Goal: Information Seeking & Learning: Learn about a topic

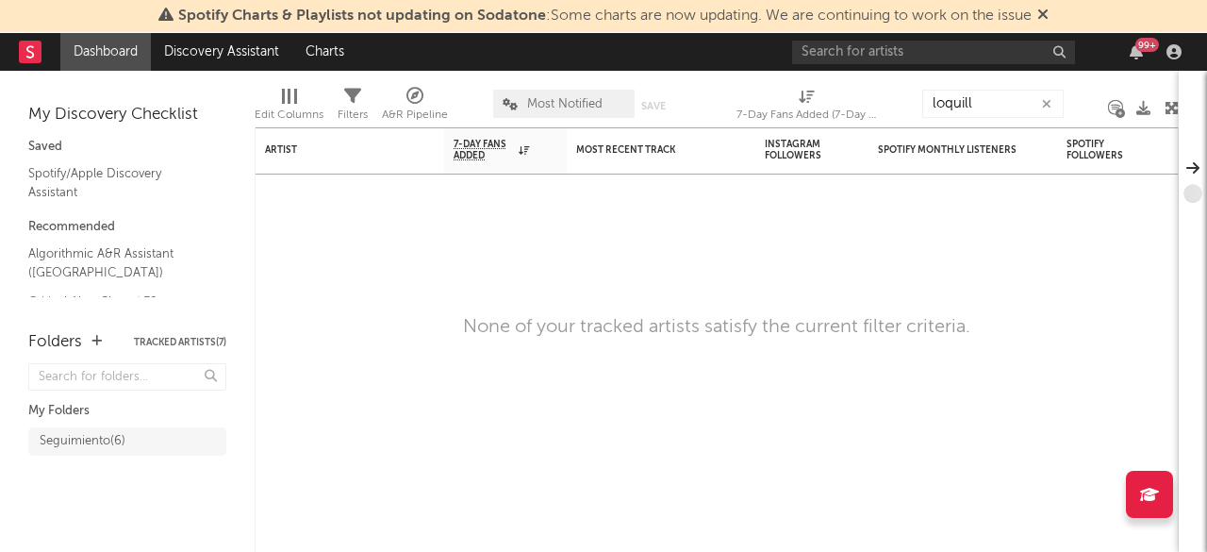
type input "loquillo"
click at [987, 105] on input "loquillo" at bounding box center [992, 104] width 141 height 28
click at [1044, 103] on icon "button" at bounding box center [1046, 104] width 9 height 12
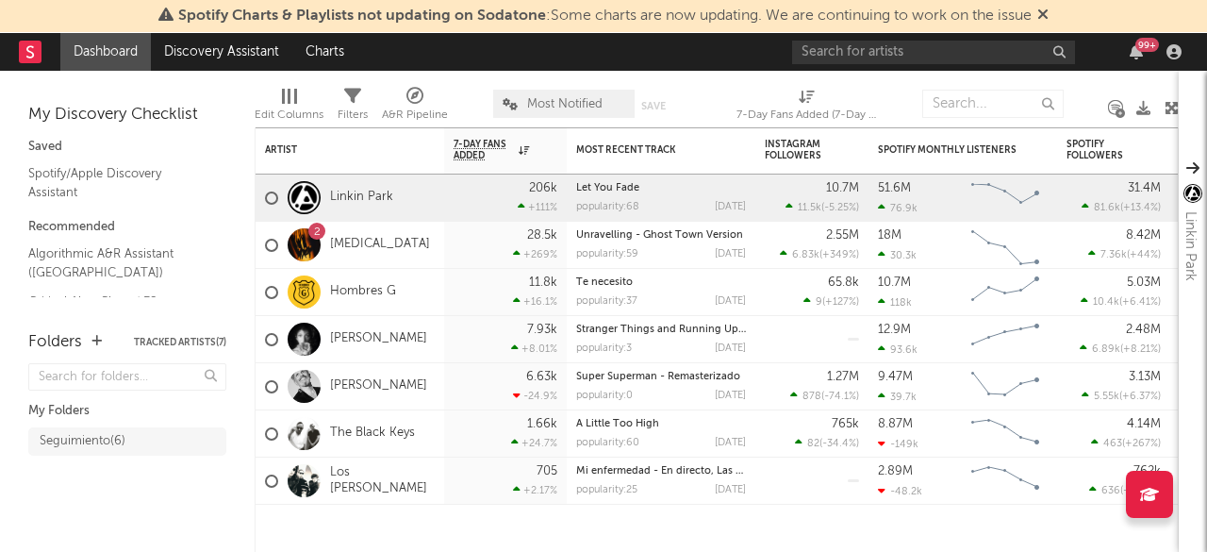
click at [969, 102] on input "text" at bounding box center [992, 104] width 141 height 28
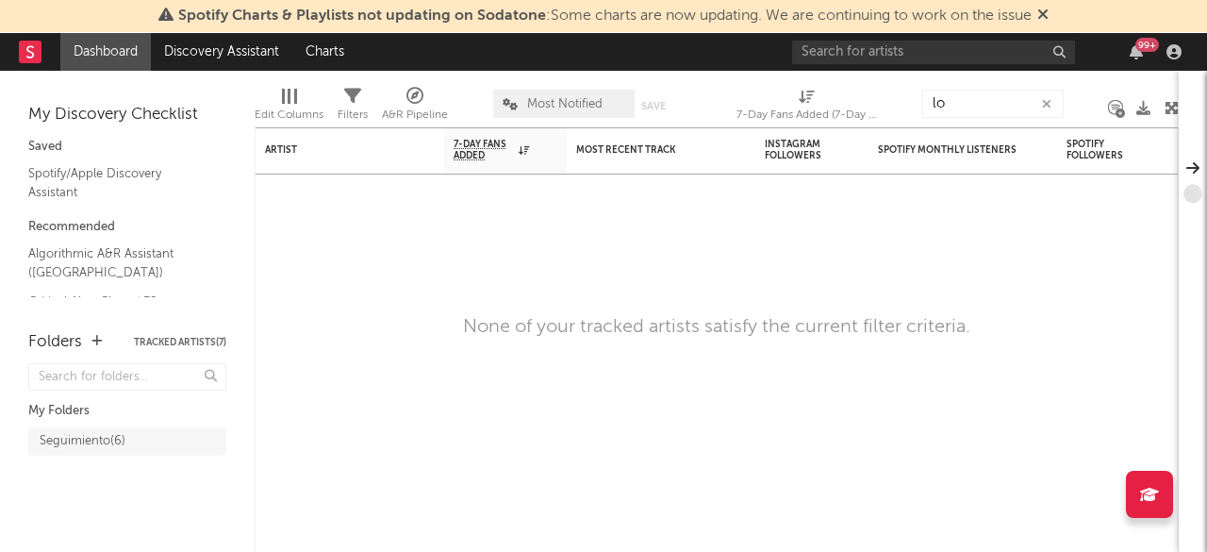
type input "l"
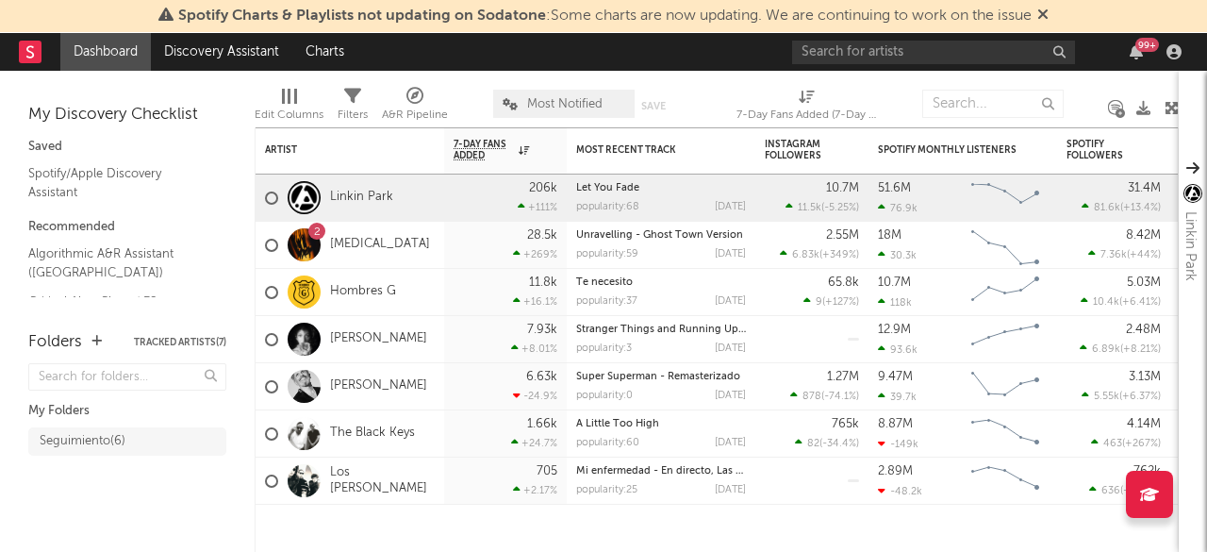
click at [126, 58] on link "Dashboard" at bounding box center [105, 52] width 91 height 38
click at [853, 49] on input "text" at bounding box center [933, 53] width 283 height 24
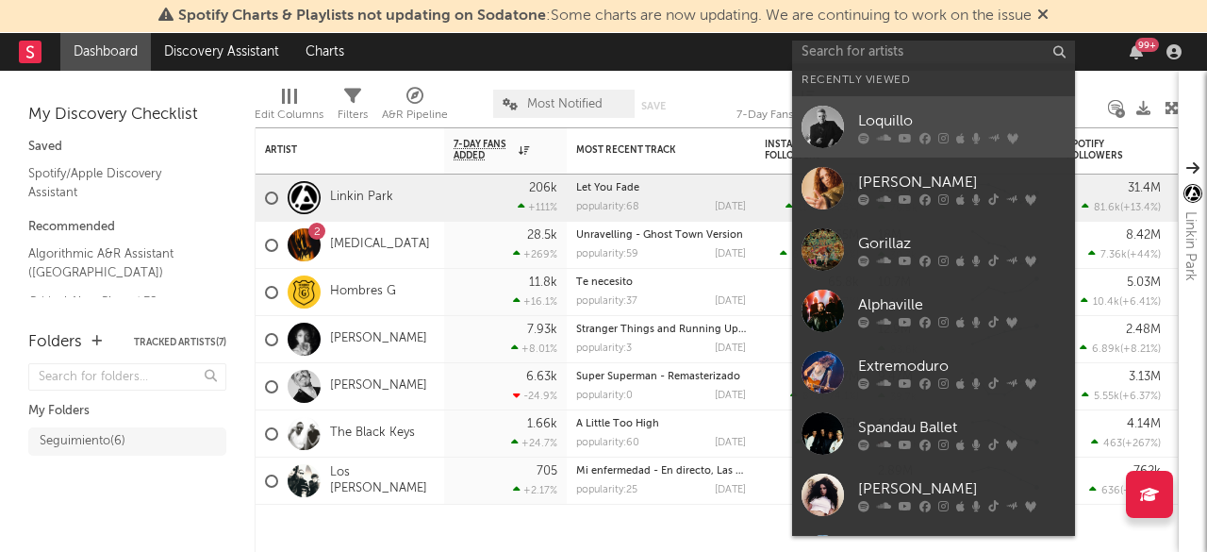
click at [901, 118] on div "Loquillo" at bounding box center [961, 121] width 207 height 23
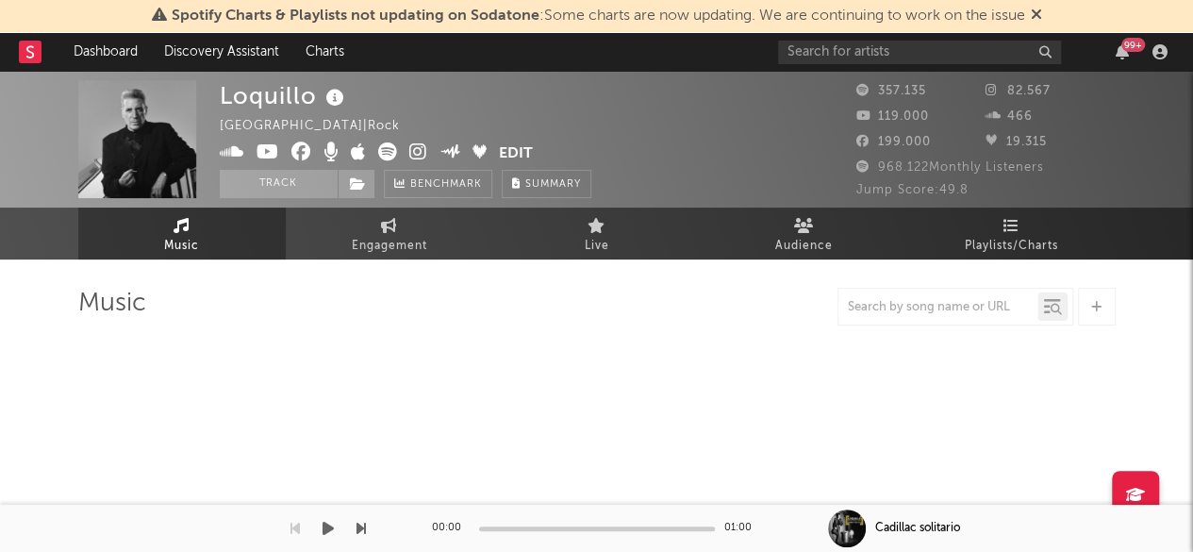
select select "6m"
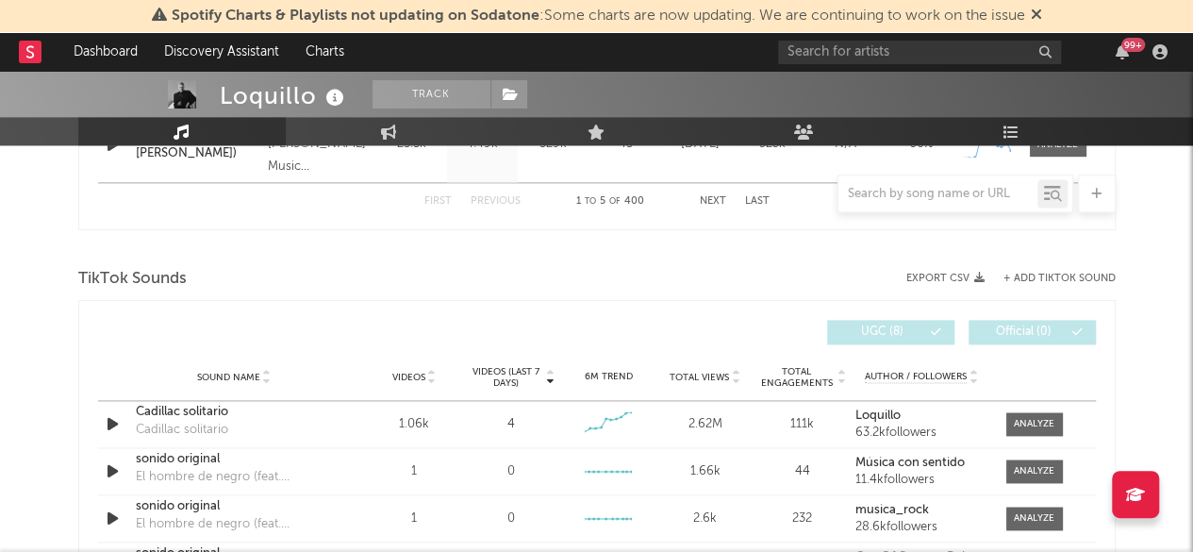
scroll to position [1226, 0]
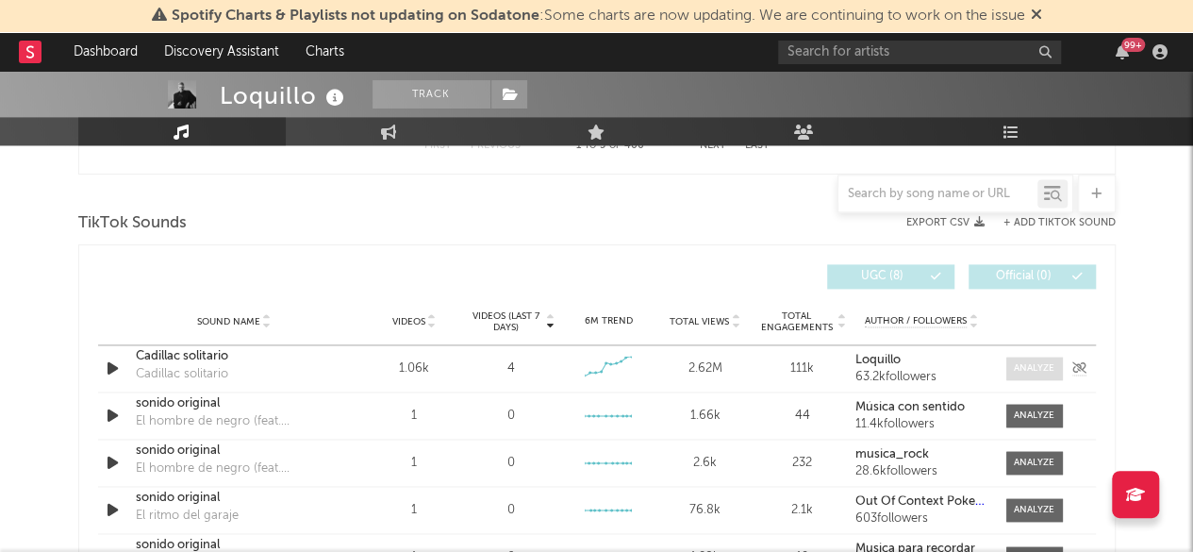
click at [1030, 370] on div at bounding box center [1034, 368] width 41 height 14
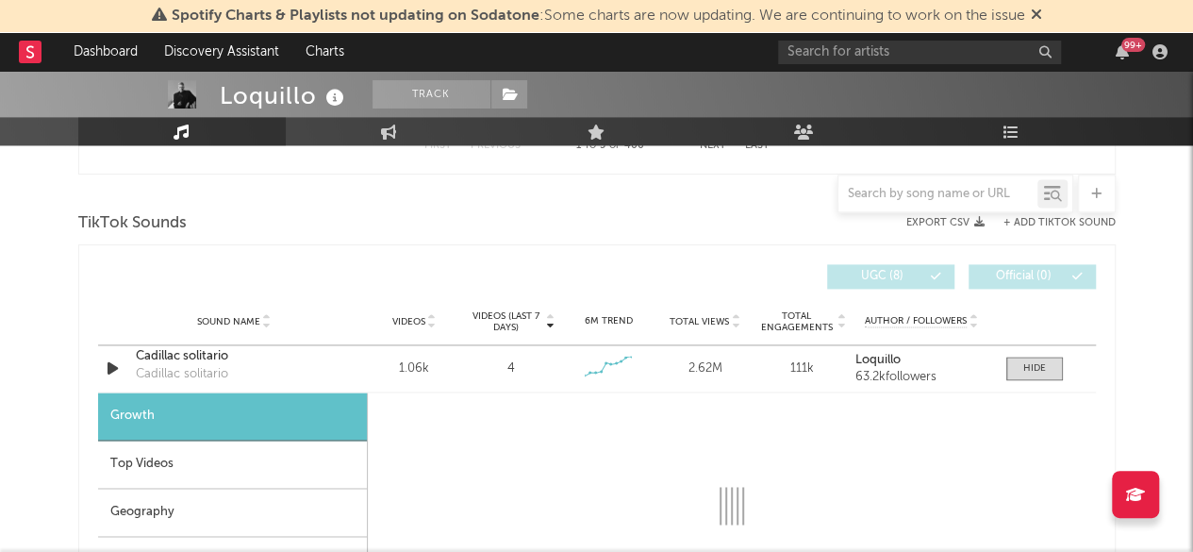
scroll to position [1320, 0]
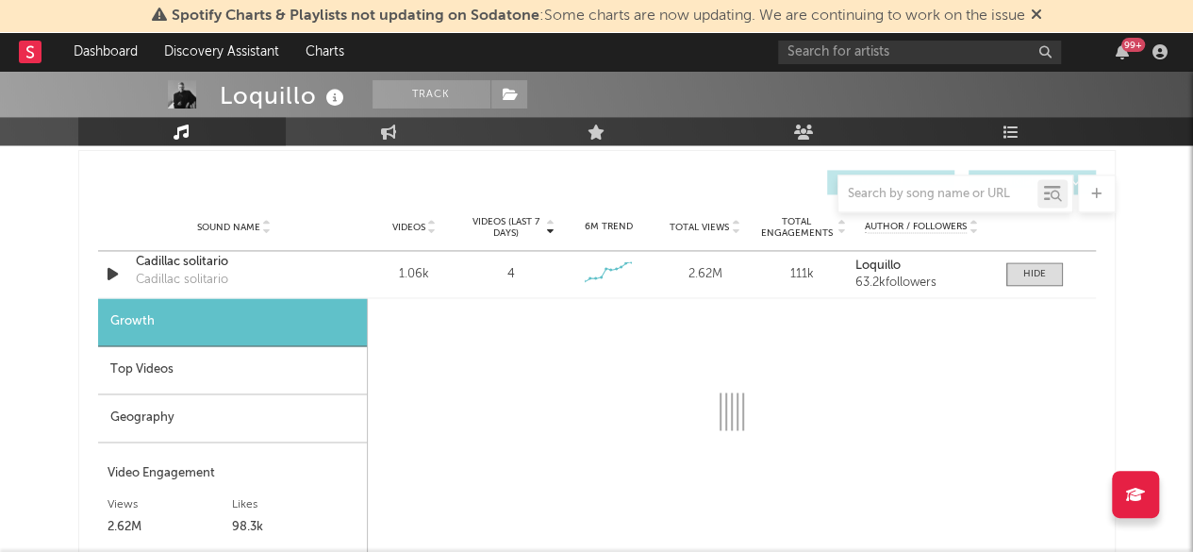
click at [148, 368] on div "Top Videos" at bounding box center [232, 370] width 269 height 48
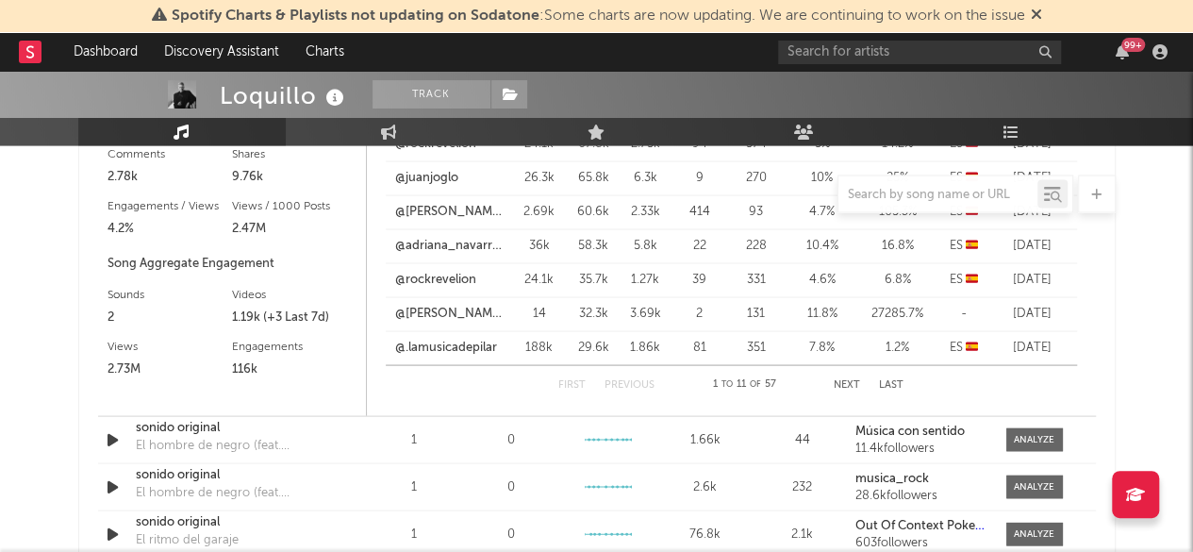
scroll to position [1698, 0]
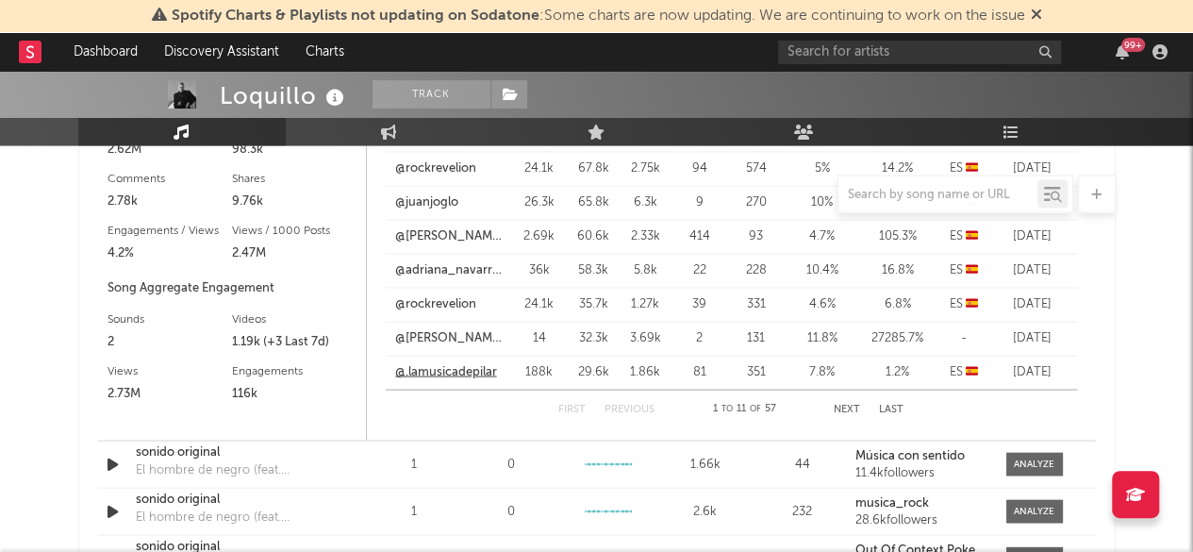
click at [470, 370] on link "@.lamusicadepilar" at bounding box center [446, 371] width 102 height 19
click at [851, 407] on button "Next" at bounding box center [847, 409] width 26 height 10
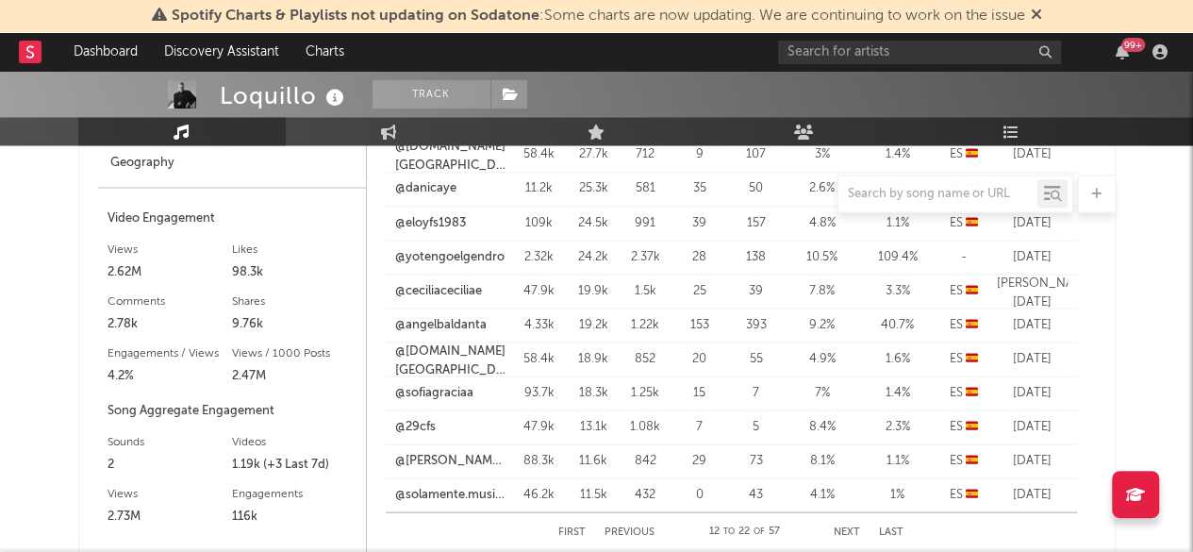
scroll to position [1603, 0]
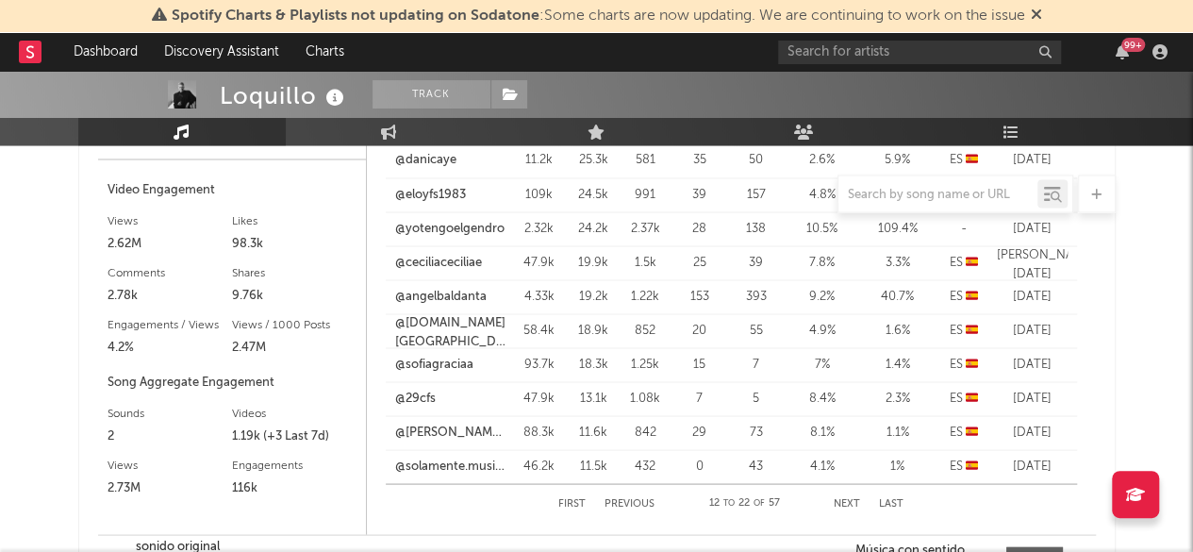
click at [573, 501] on button "First" at bounding box center [571, 503] width 27 height 10
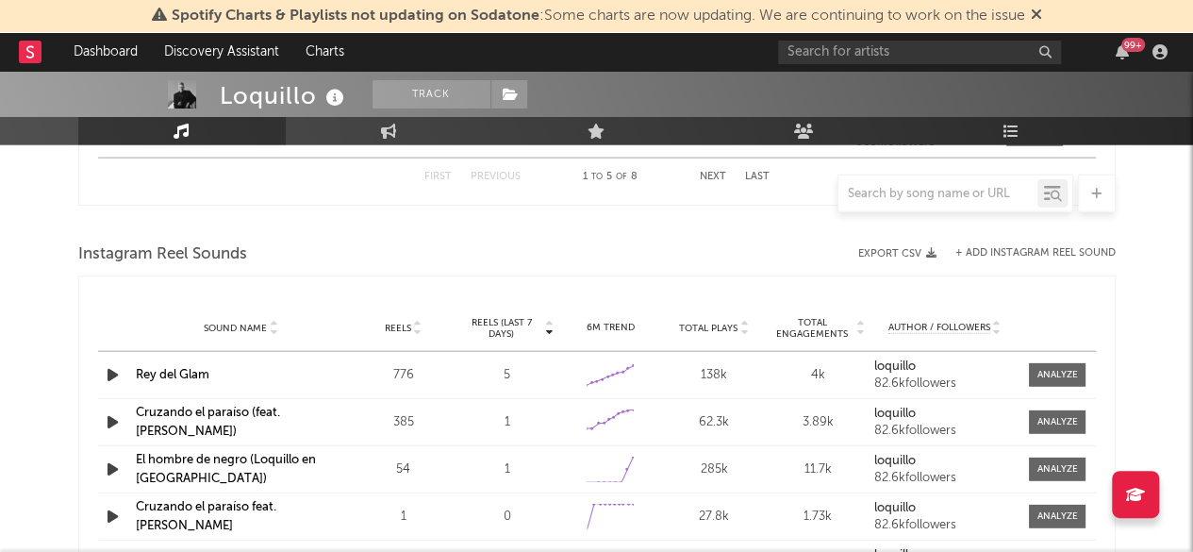
scroll to position [2263, 0]
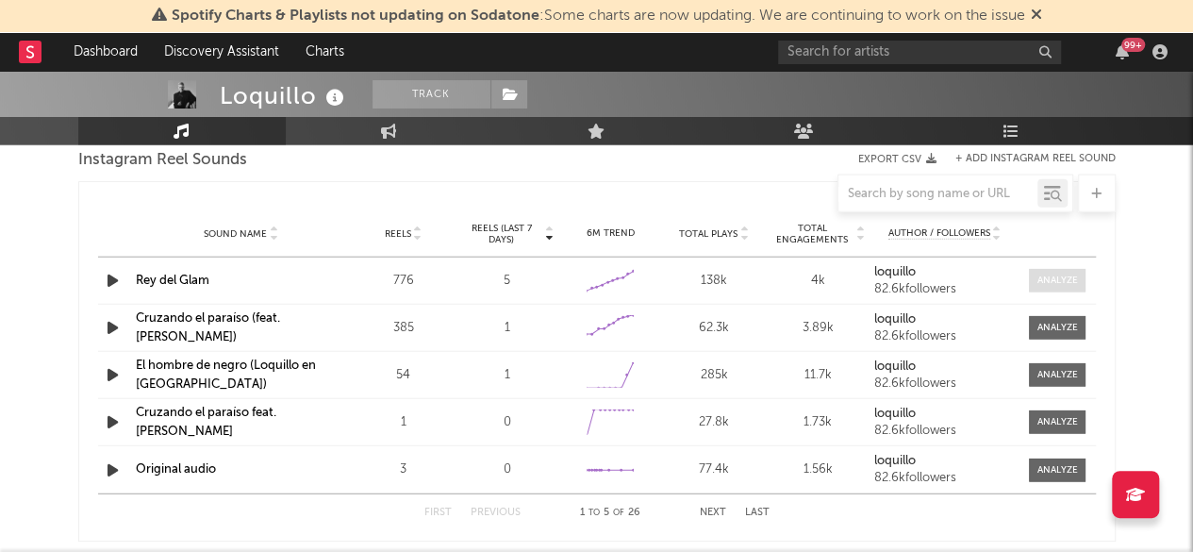
click at [1070, 281] on div at bounding box center [1057, 280] width 41 height 14
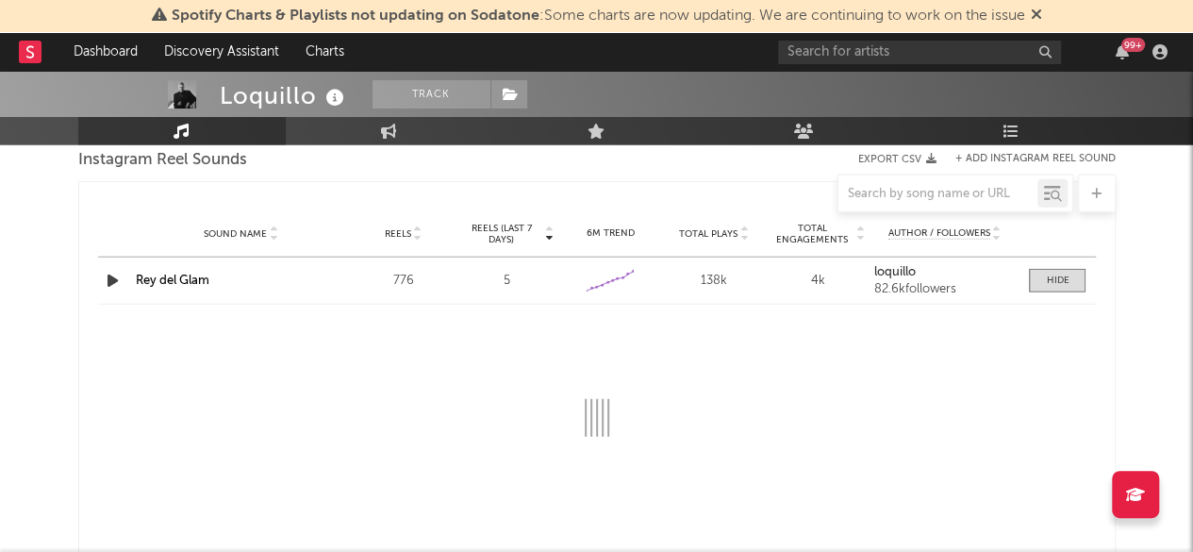
select select "1w"
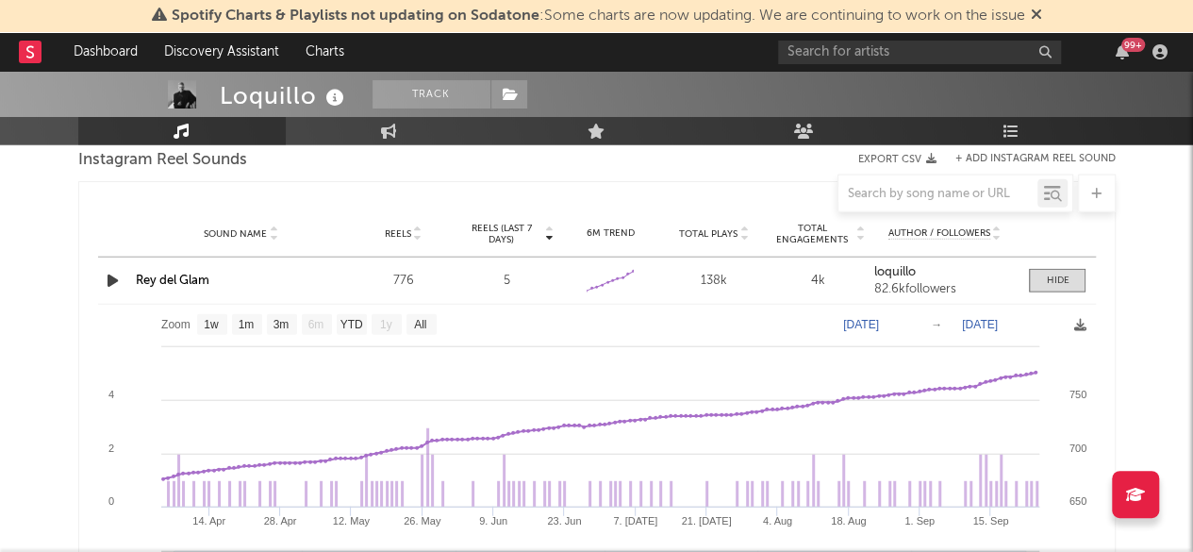
click at [183, 281] on link "Rey del Glam" at bounding box center [173, 280] width 74 height 12
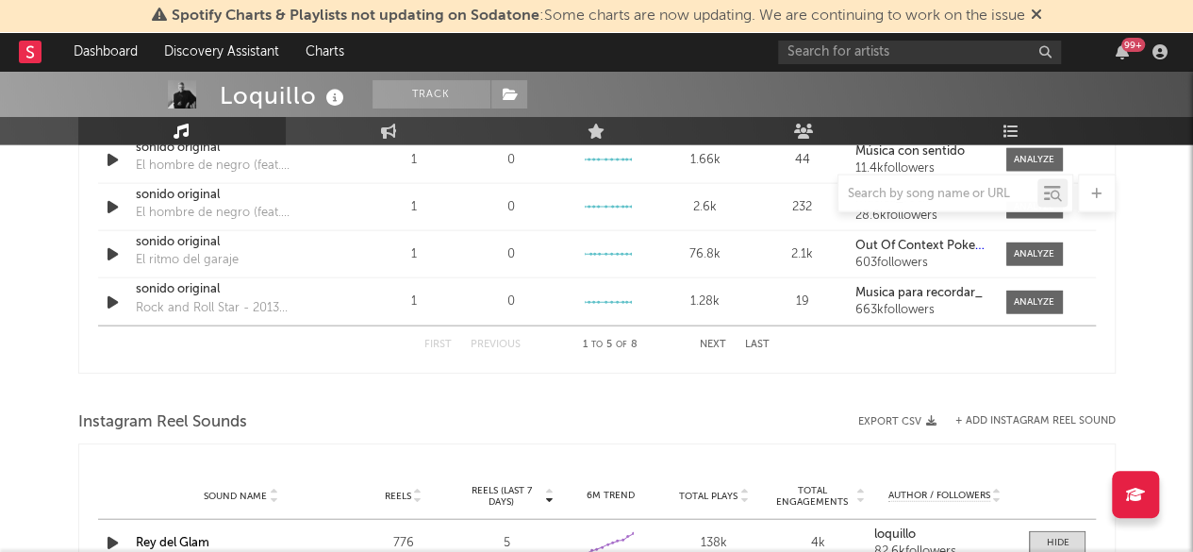
scroll to position [1792, 0]
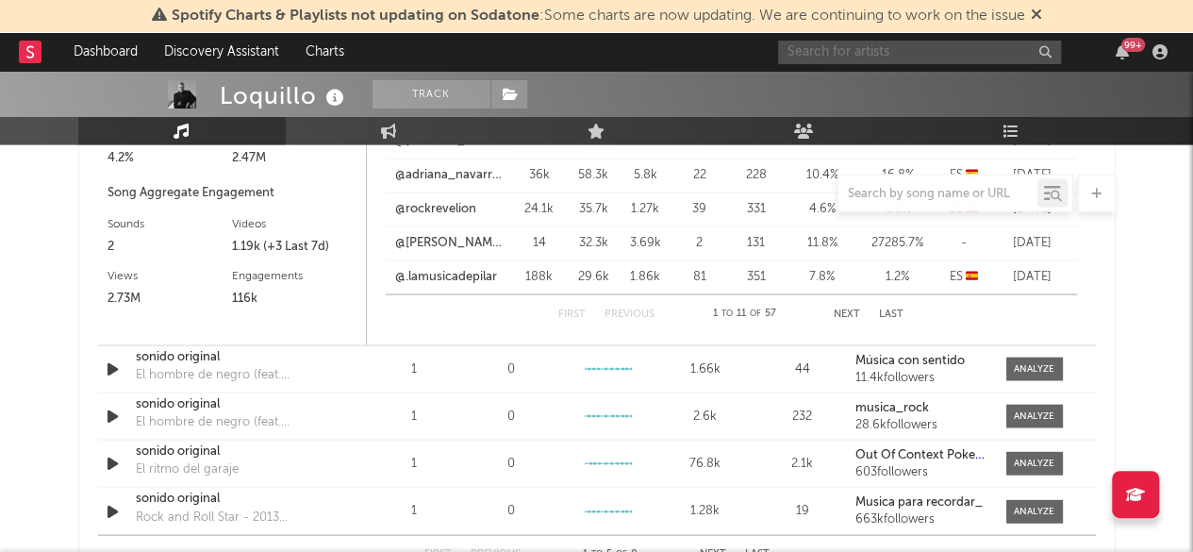
click at [860, 58] on input "text" at bounding box center [919, 53] width 283 height 24
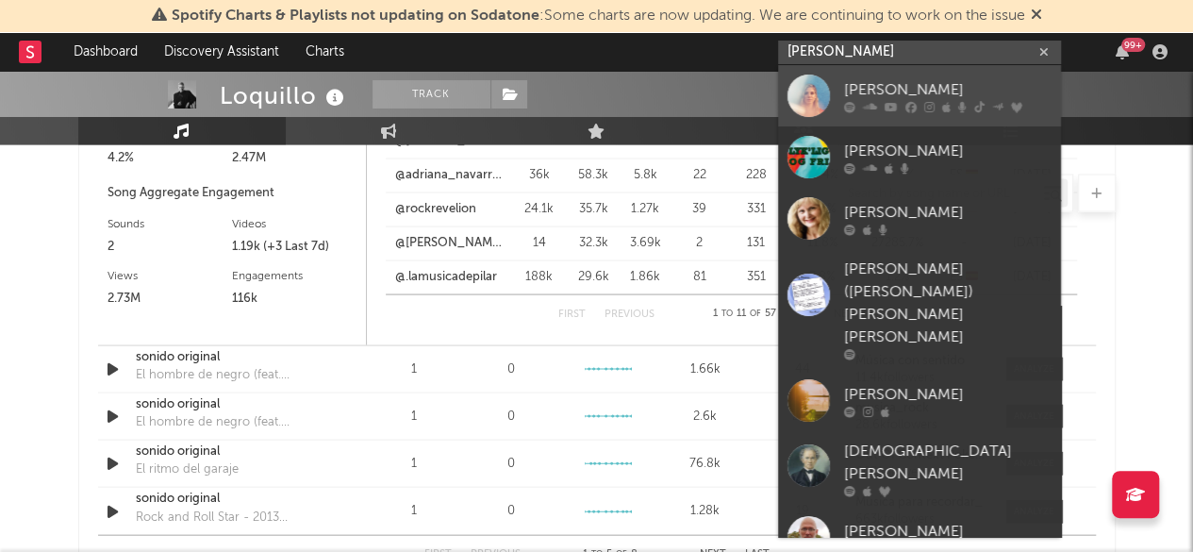
type input "[PERSON_NAME]"
click at [867, 90] on div "[PERSON_NAME]" at bounding box center [947, 89] width 207 height 23
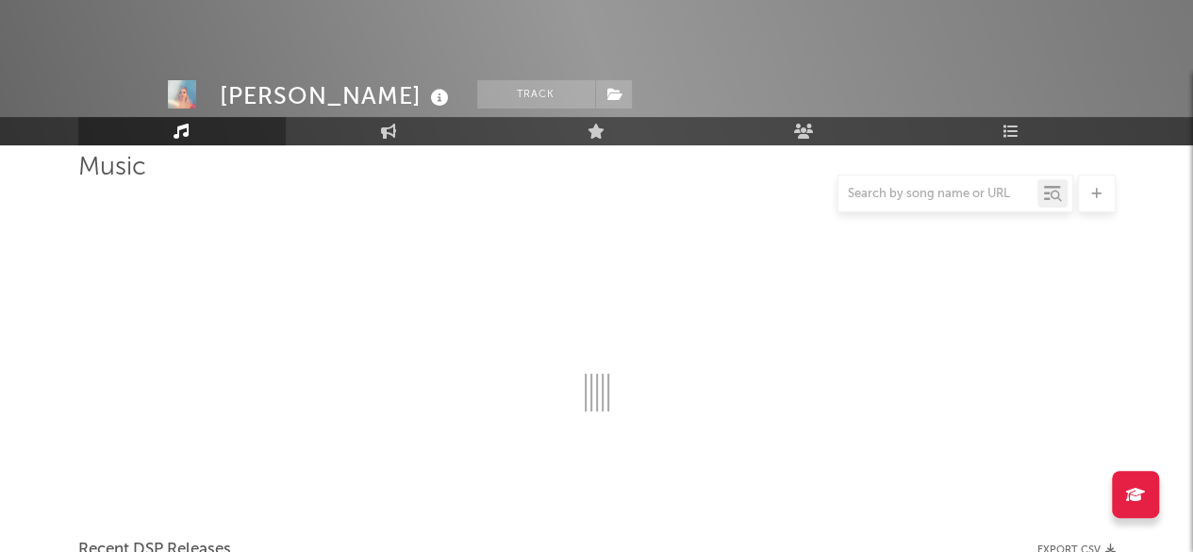
scroll to position [1792, 0]
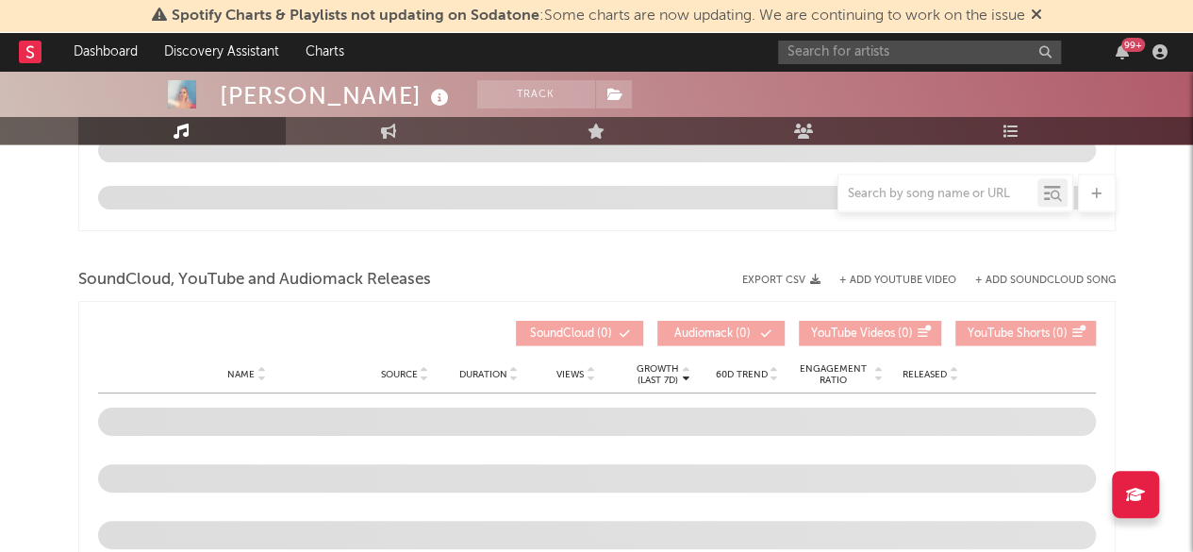
select select "6m"
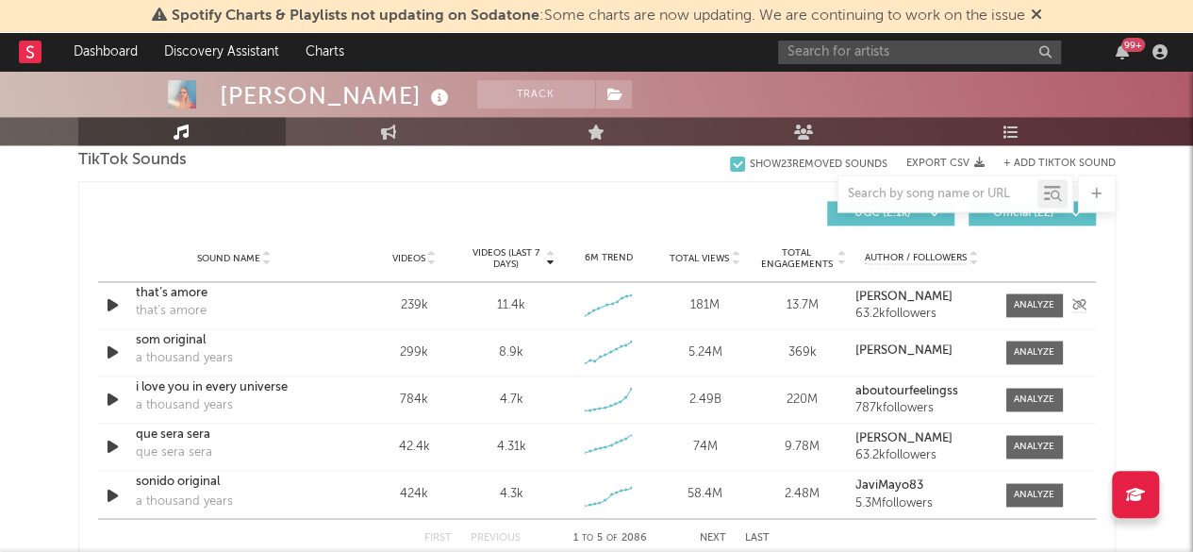
scroll to position [1320, 0]
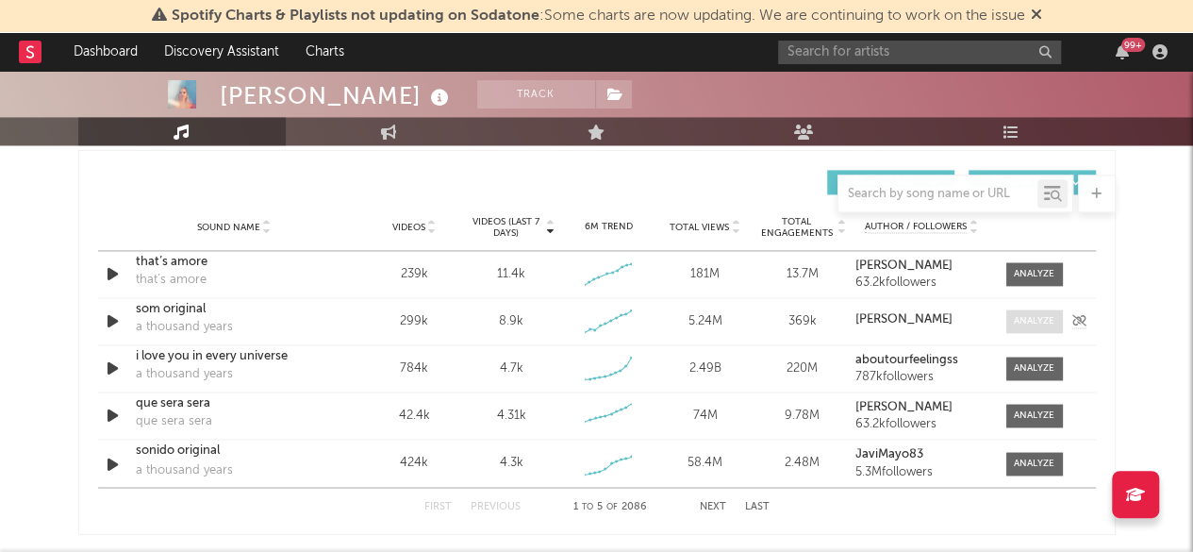
click at [1021, 318] on div at bounding box center [1034, 321] width 41 height 14
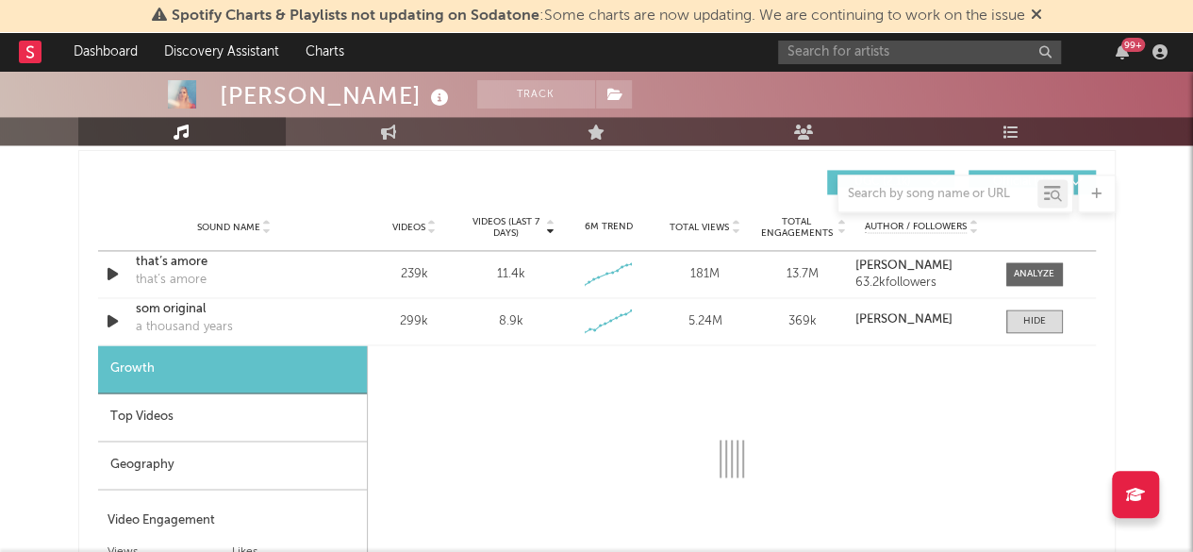
click at [171, 454] on div "Geography" at bounding box center [232, 465] width 269 height 48
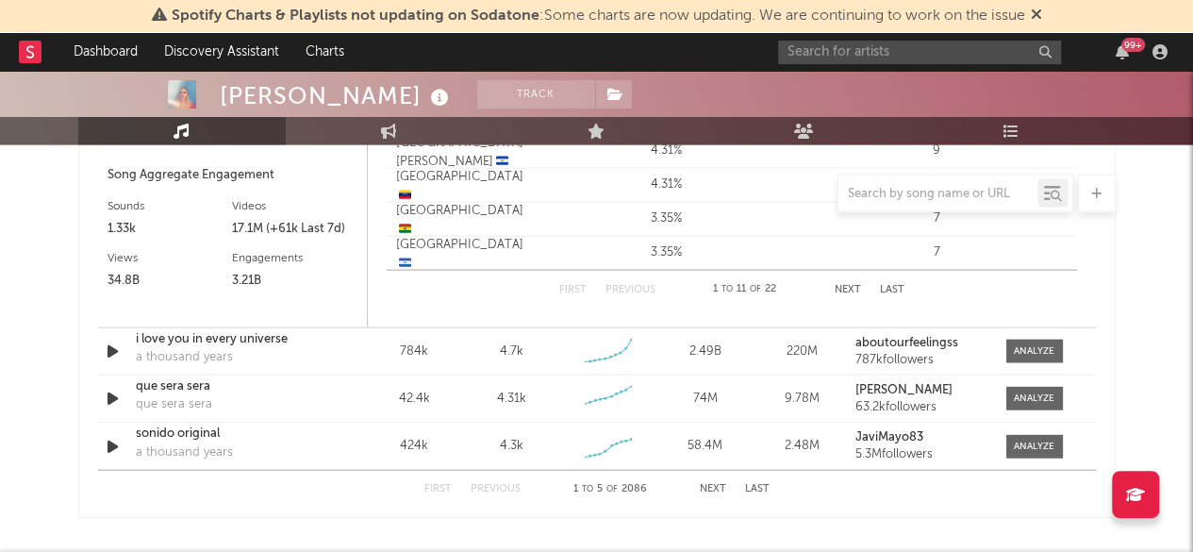
scroll to position [1886, 0]
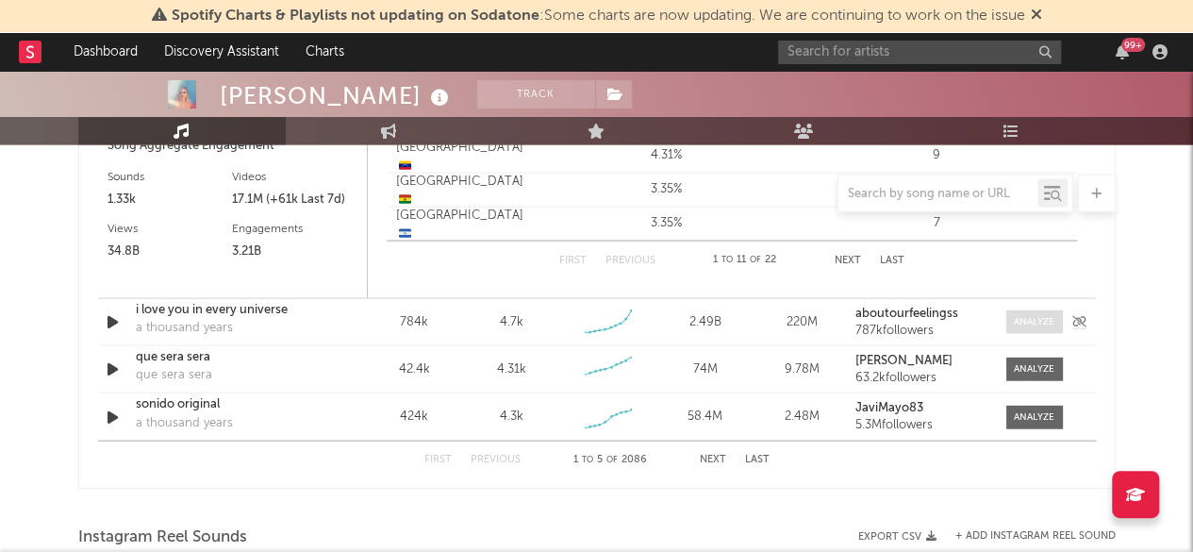
click at [1029, 323] on div at bounding box center [1034, 322] width 41 height 14
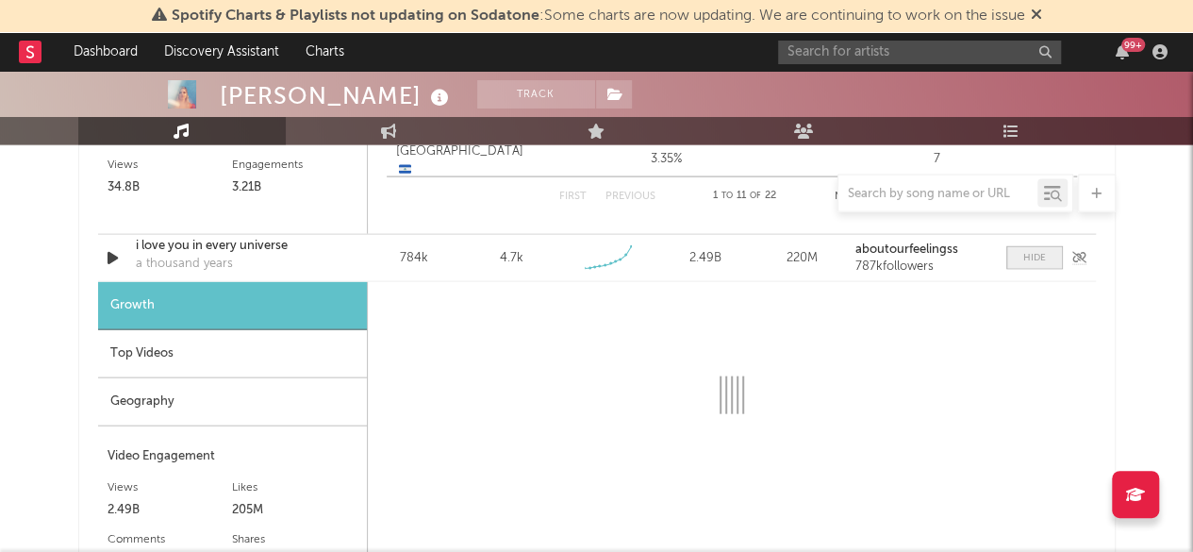
scroll to position [1980, 0]
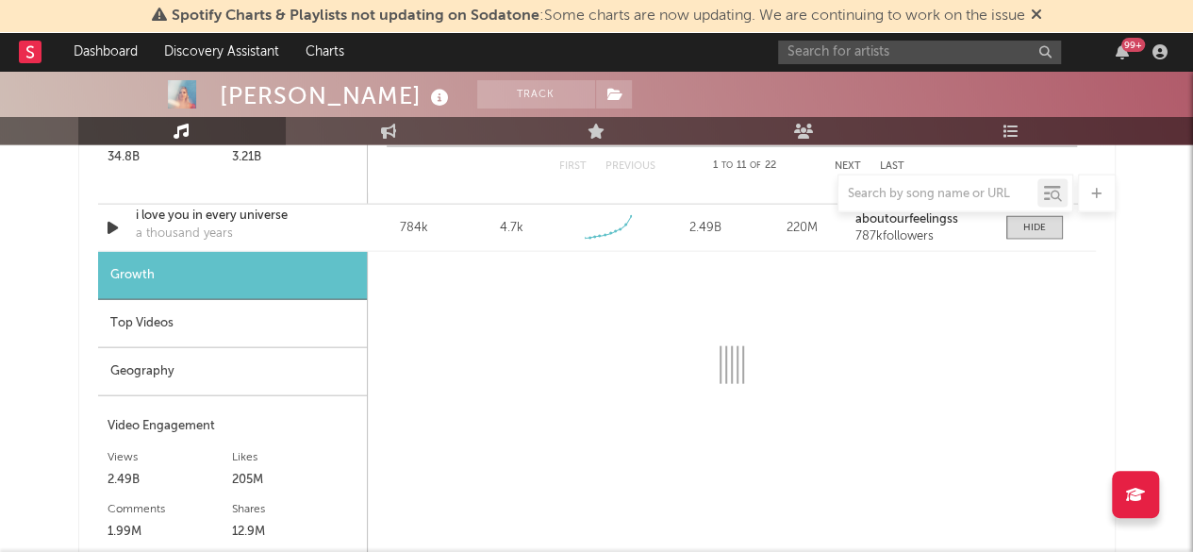
click at [170, 371] on div "Geography" at bounding box center [232, 372] width 269 height 48
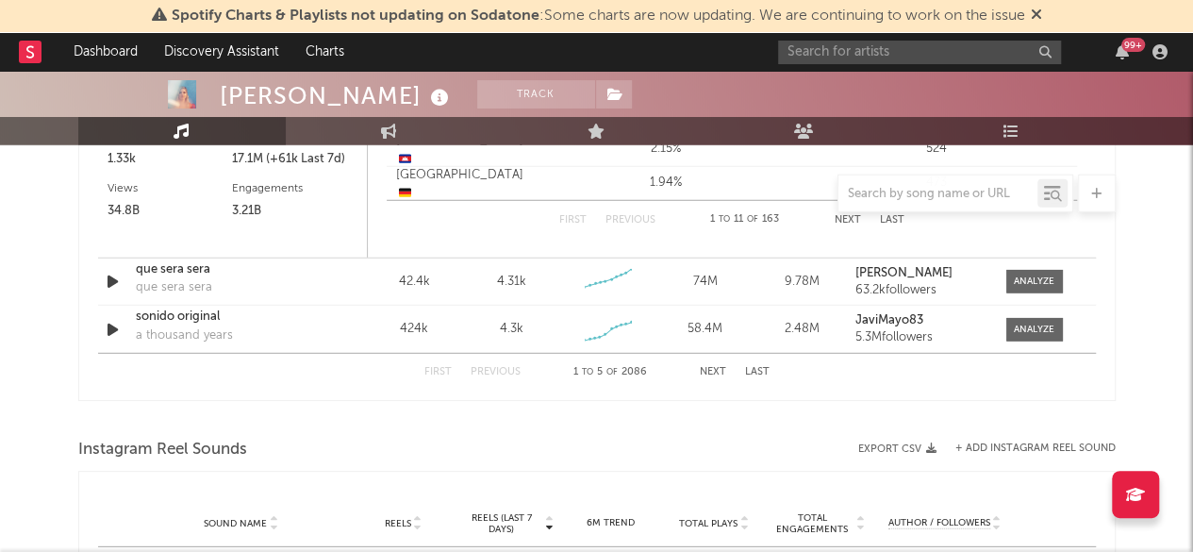
scroll to position [2452, 0]
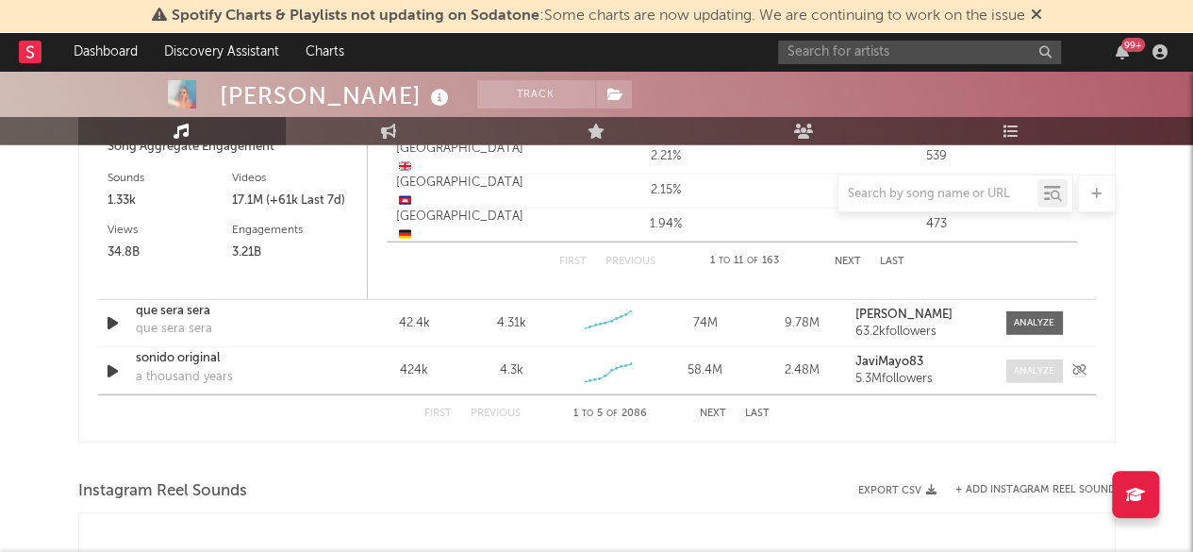
click at [1034, 373] on div at bounding box center [1034, 371] width 41 height 14
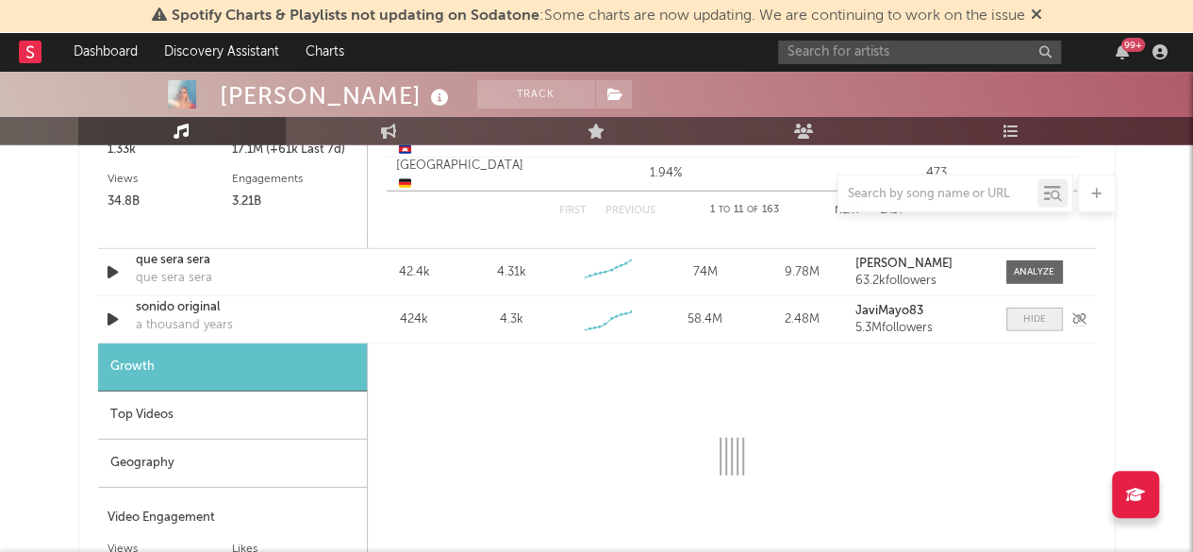
scroll to position [2546, 0]
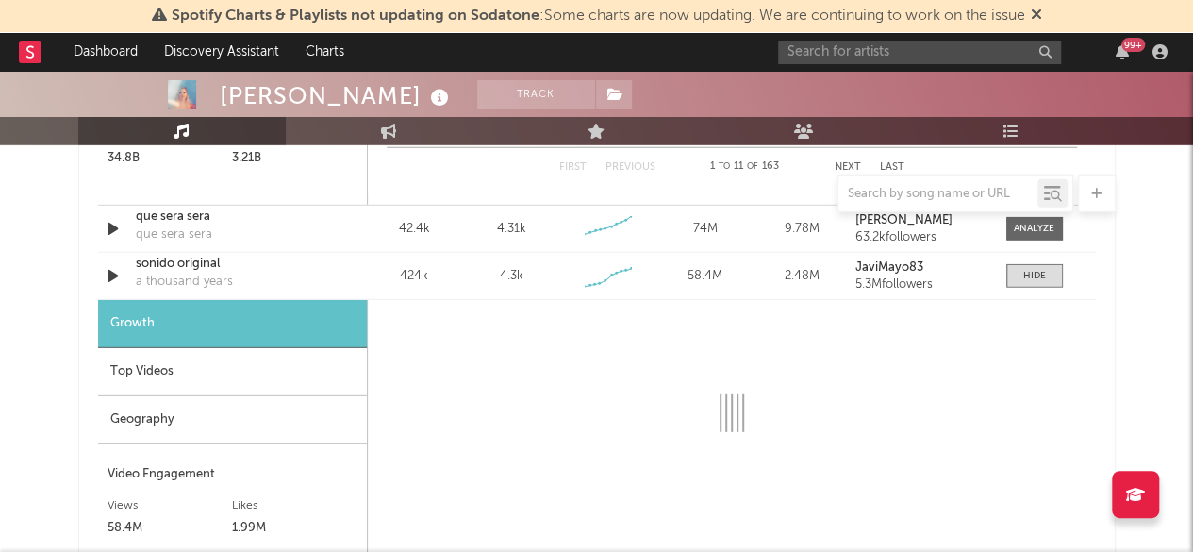
click at [165, 409] on div "Geography" at bounding box center [232, 420] width 269 height 48
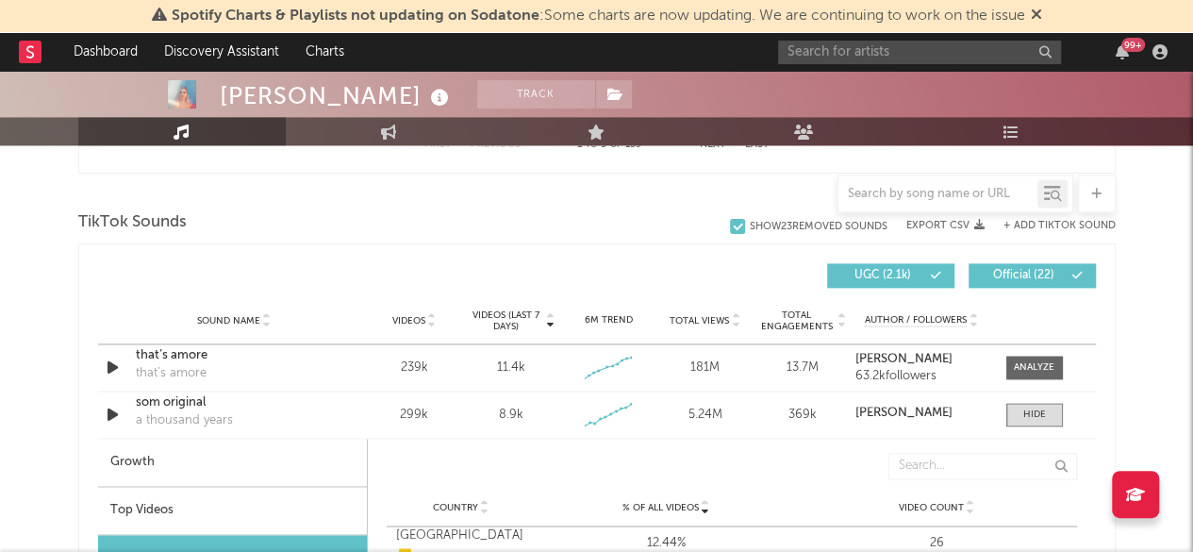
scroll to position [1415, 0]
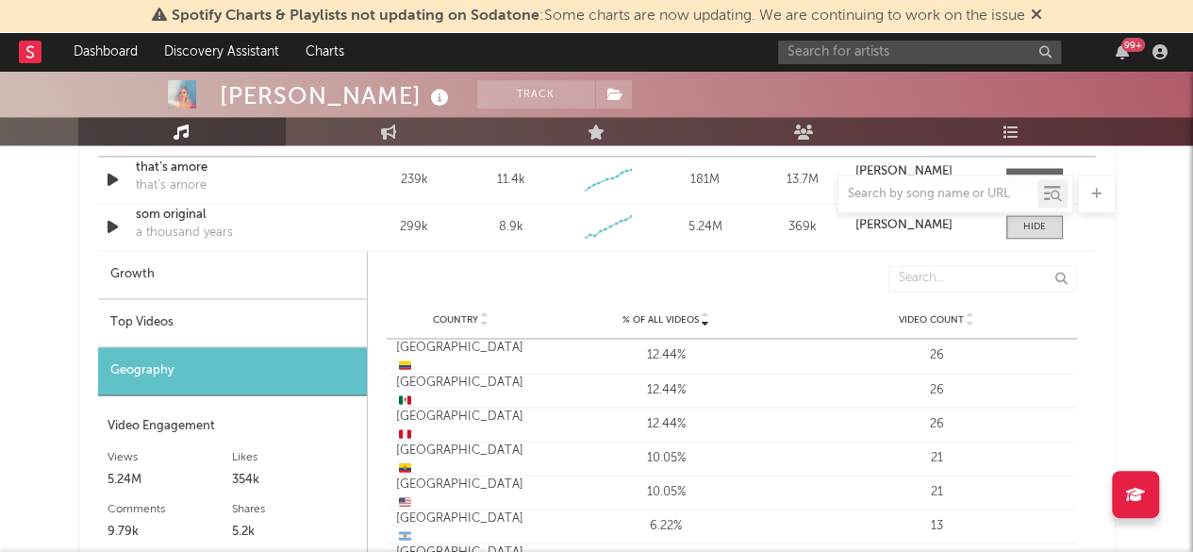
click at [169, 317] on div "Top Videos" at bounding box center [232, 323] width 269 height 48
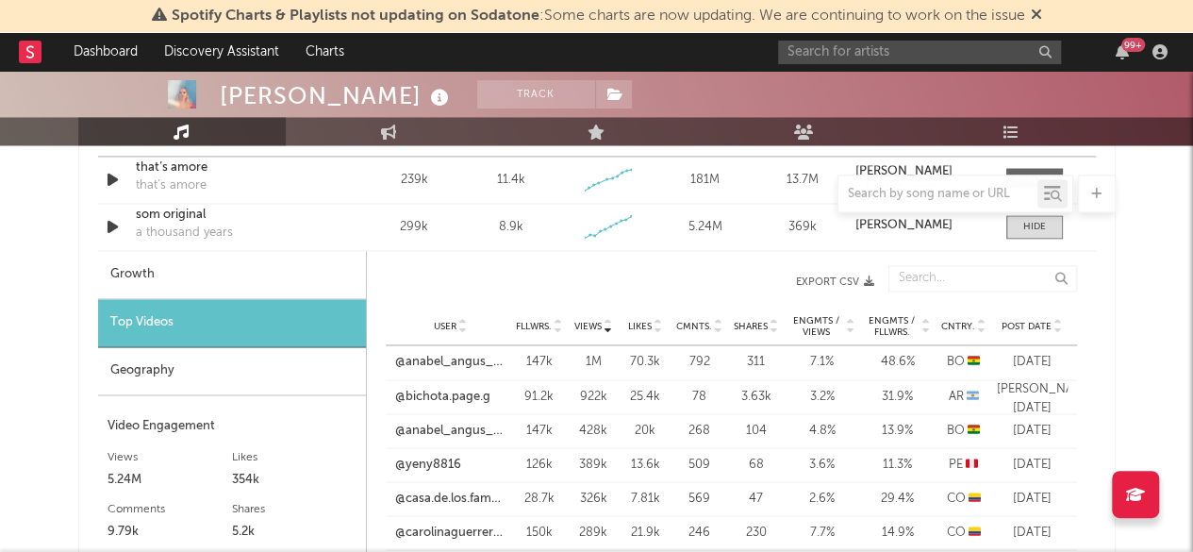
click at [986, 319] on div "Cntry." at bounding box center [963, 326] width 47 height 14
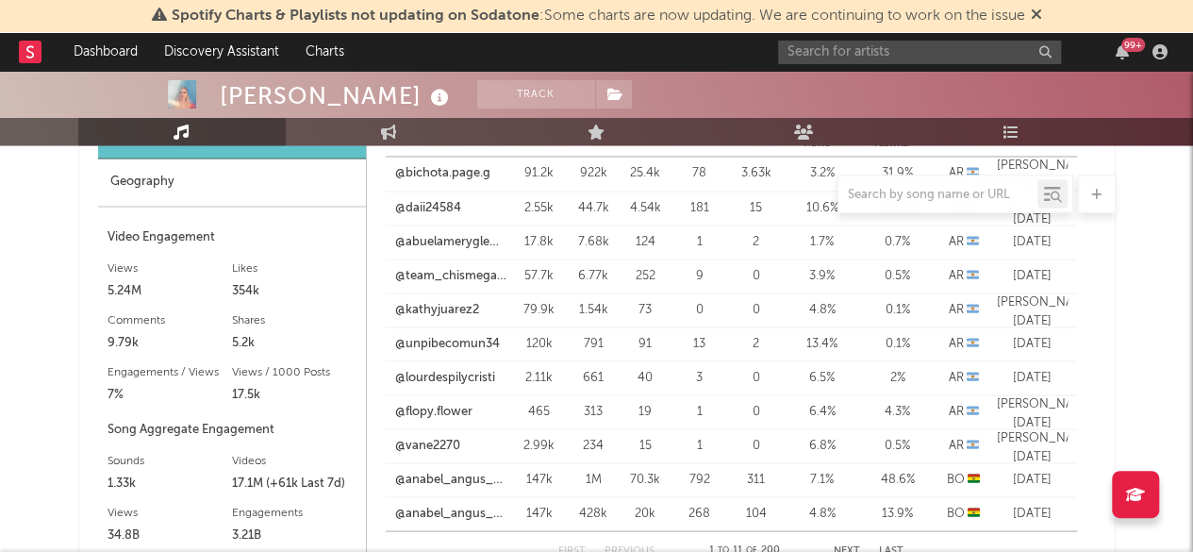
scroll to position [1792, 0]
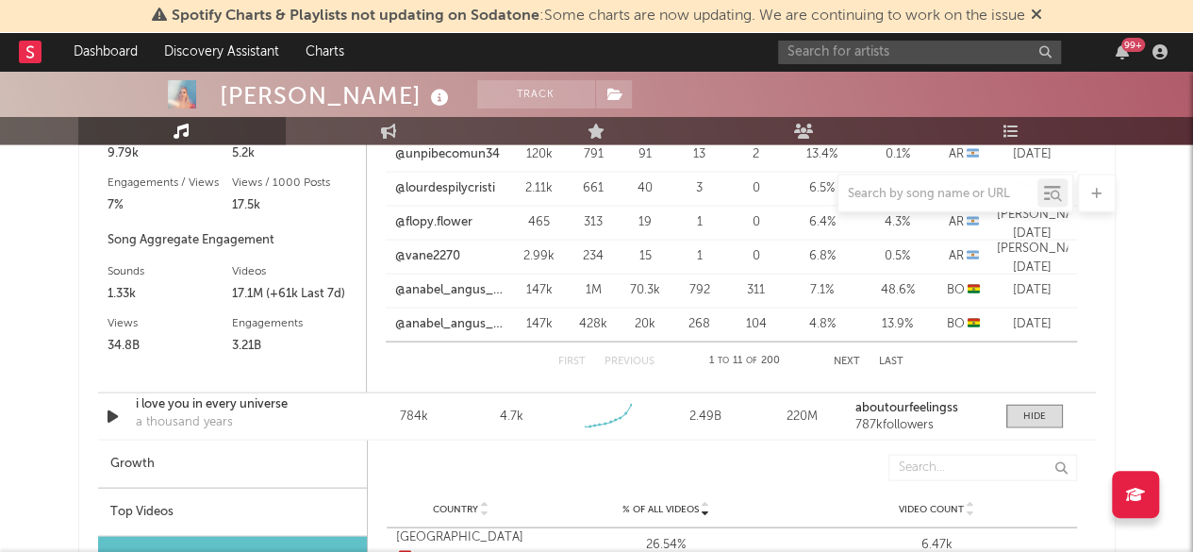
click at [833, 357] on div "First Previous 1 to 11 of 200 Next Last" at bounding box center [730, 361] width 345 height 38
click at [844, 363] on button "Next" at bounding box center [847, 361] width 26 height 10
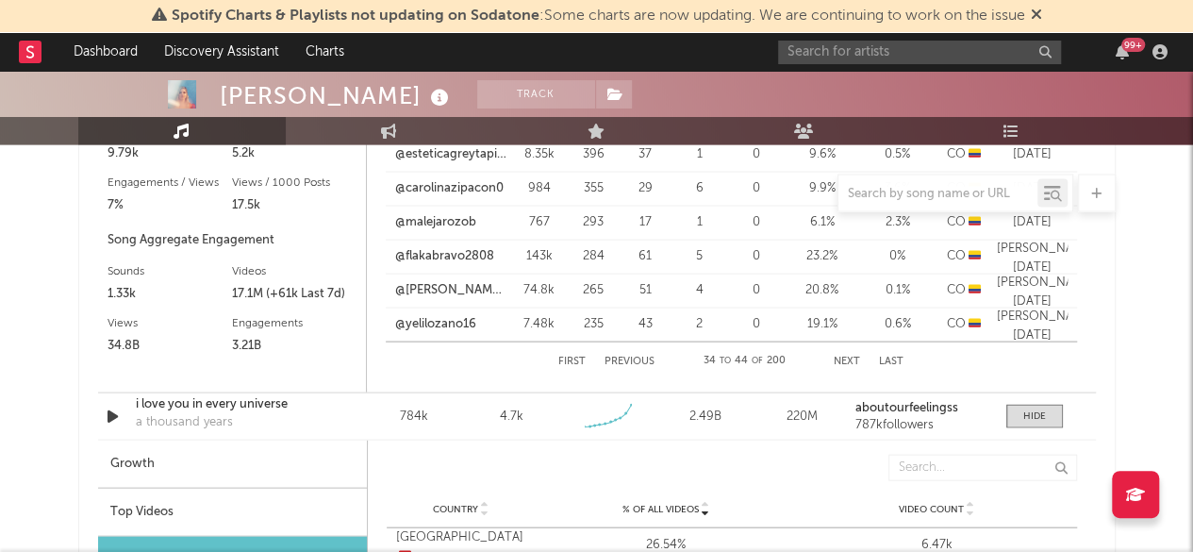
click at [844, 363] on button "Next" at bounding box center [847, 361] width 26 height 10
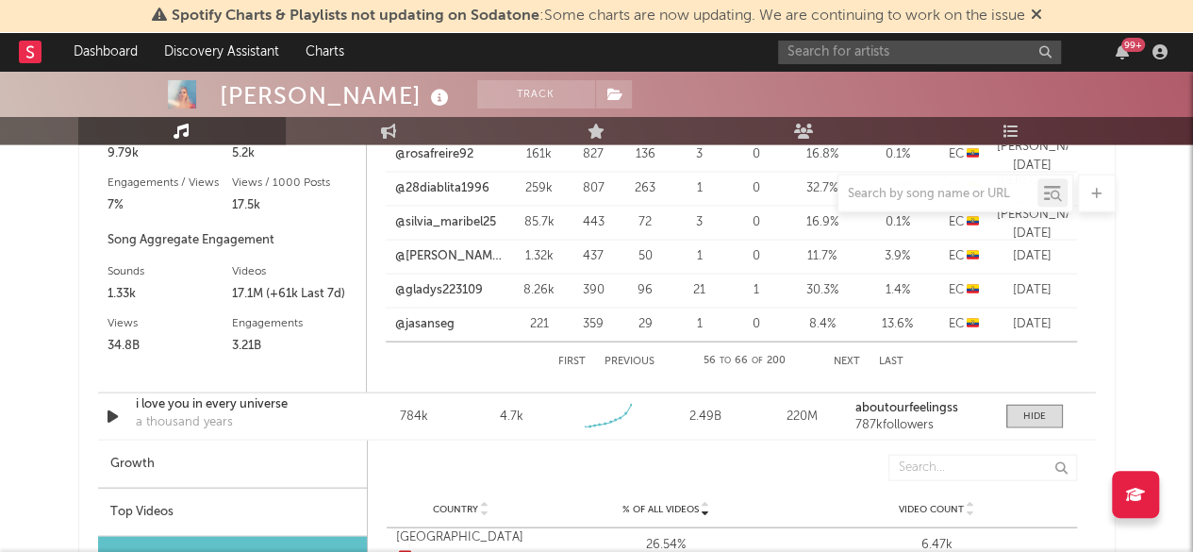
click at [845, 359] on button "Next" at bounding box center [847, 361] width 26 height 10
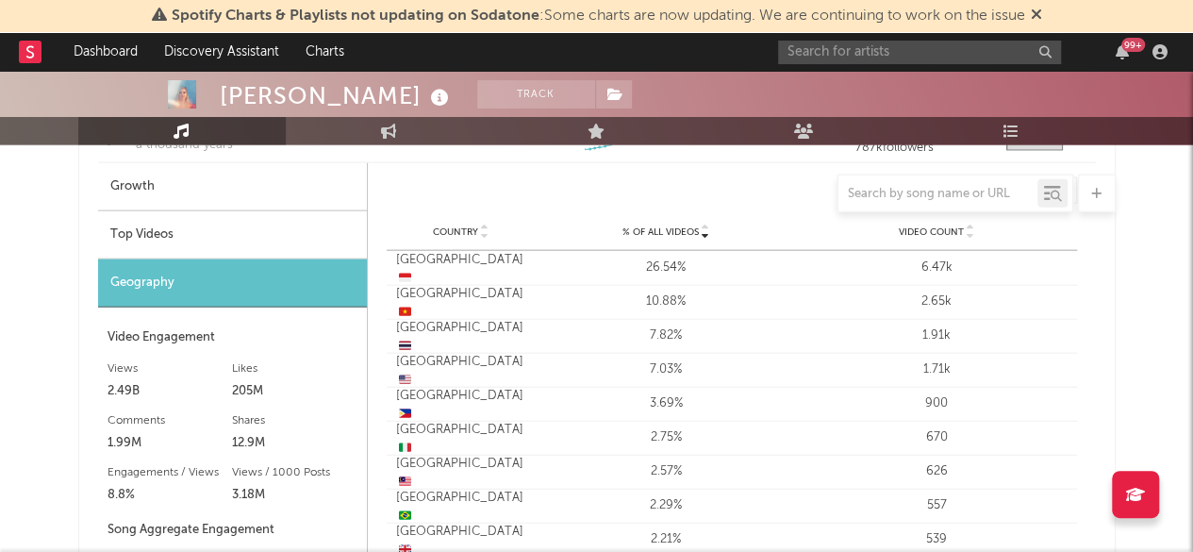
scroll to position [2075, 0]
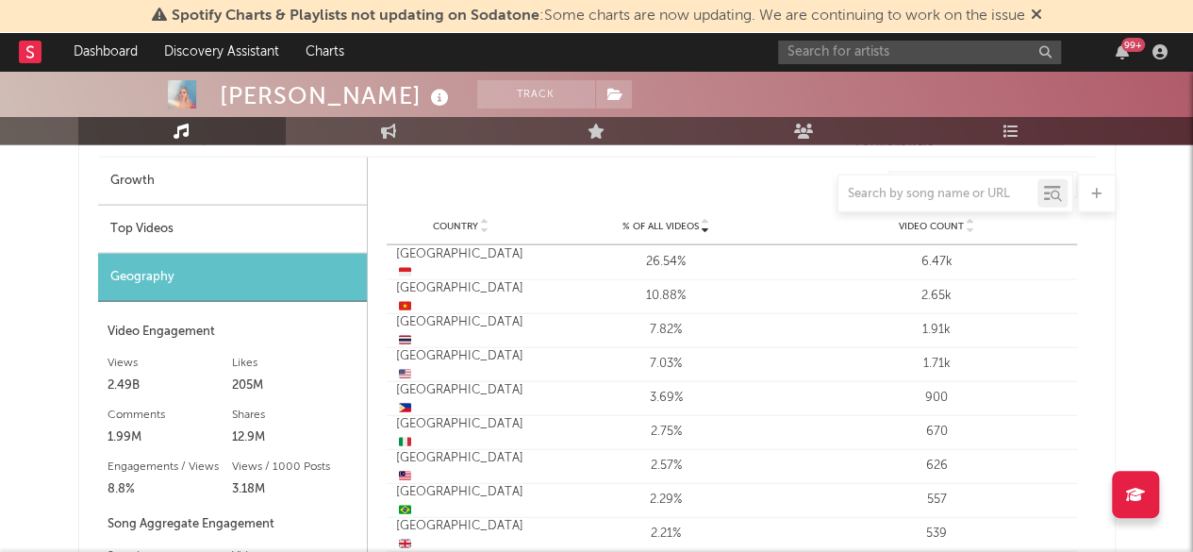
click at [186, 231] on div "Top Videos" at bounding box center [232, 230] width 269 height 48
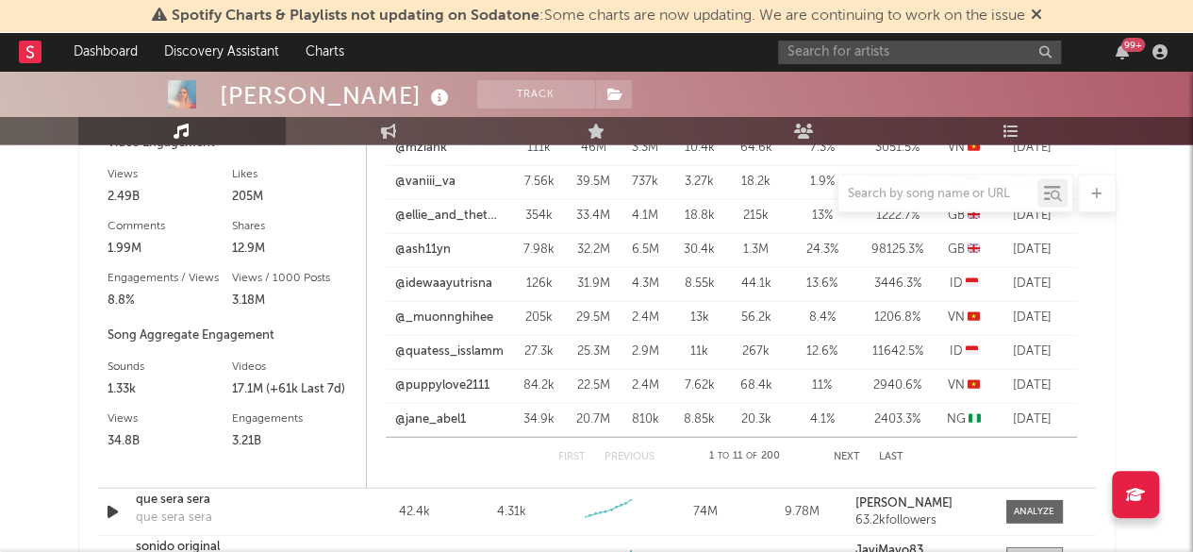
scroll to position [1980, 0]
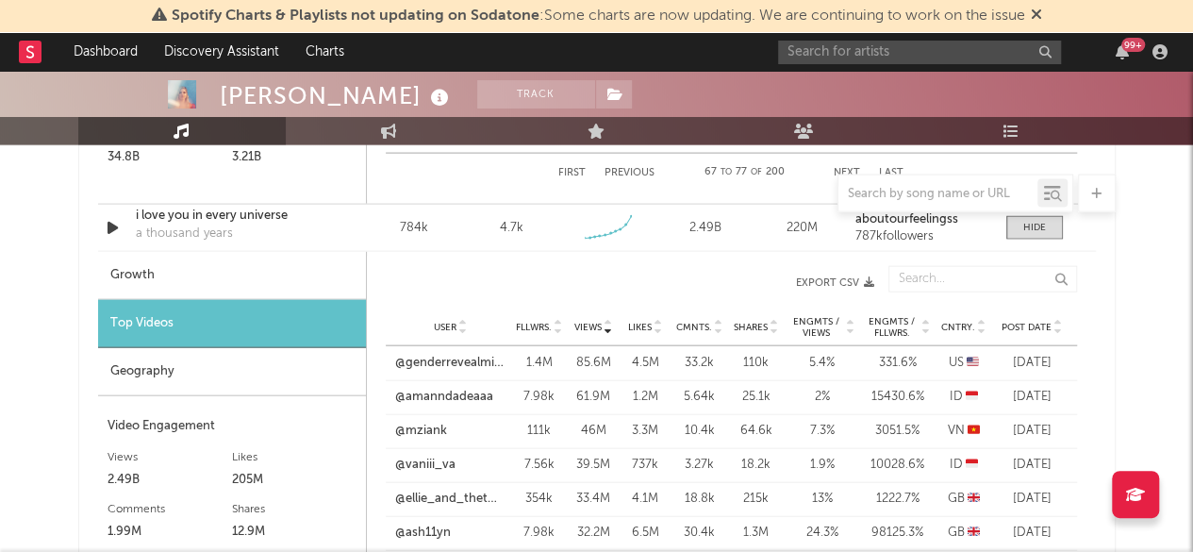
click at [979, 327] on icon at bounding box center [981, 331] width 9 height 8
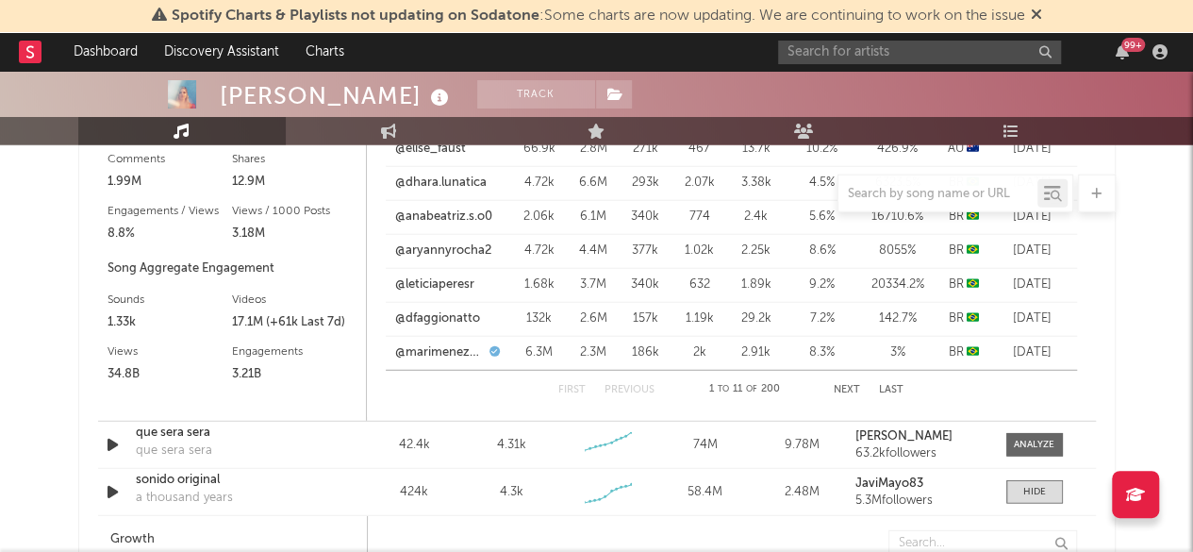
scroll to position [2358, 0]
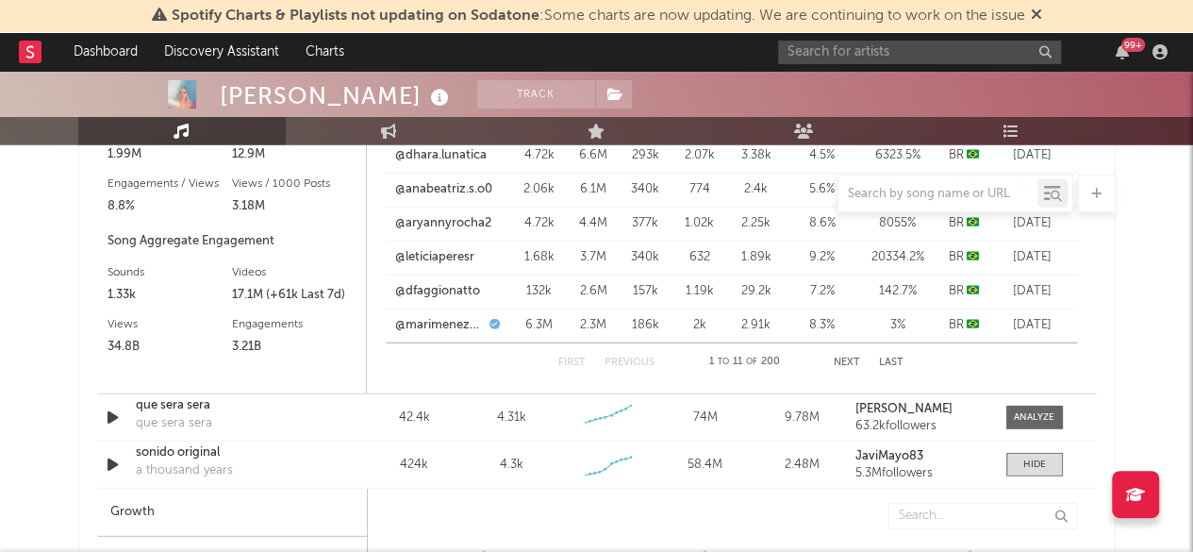
click at [855, 359] on button "Next" at bounding box center [847, 362] width 26 height 10
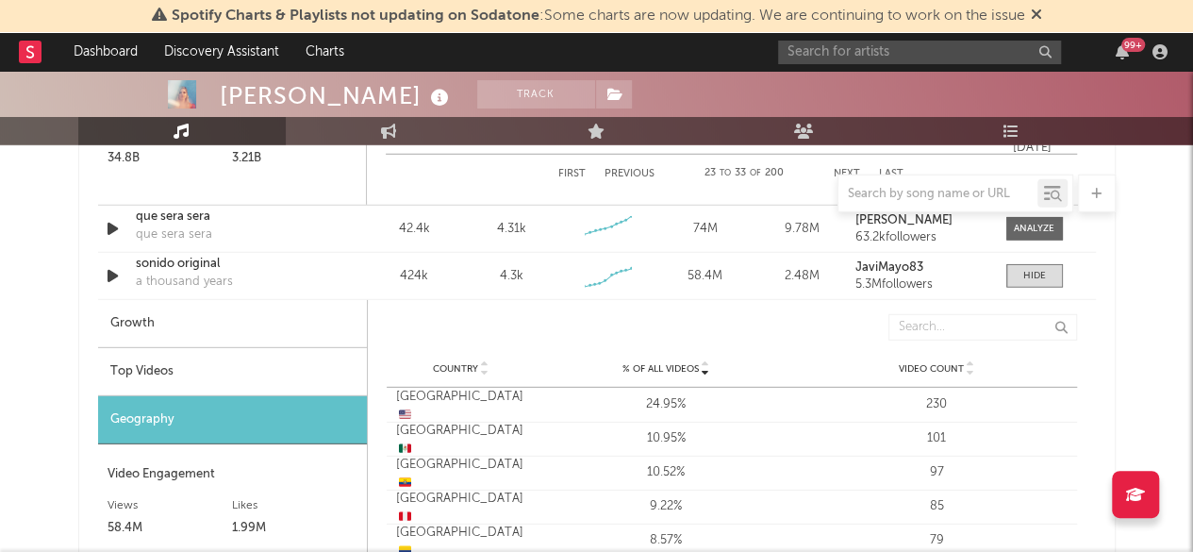
scroll to position [2641, 0]
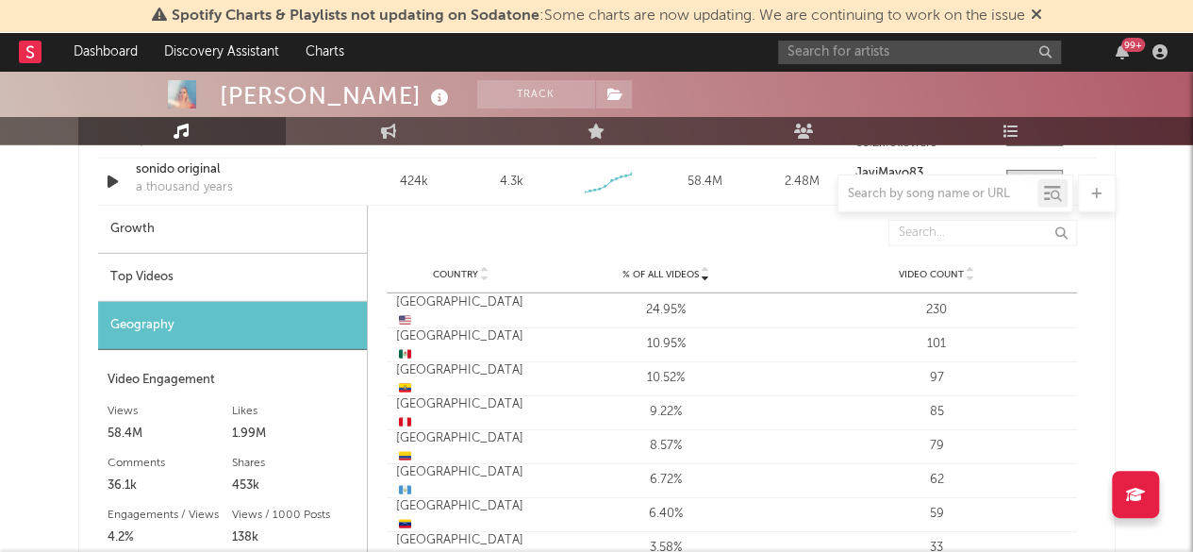
click at [141, 282] on div "Top Videos" at bounding box center [232, 278] width 269 height 48
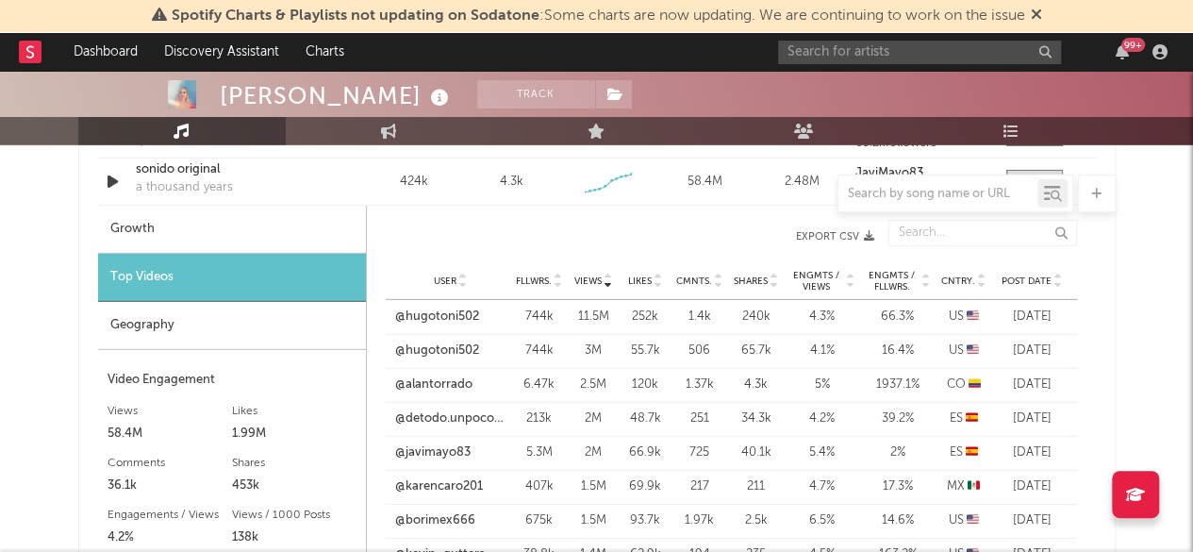
click at [982, 273] on icon at bounding box center [981, 277] width 9 height 8
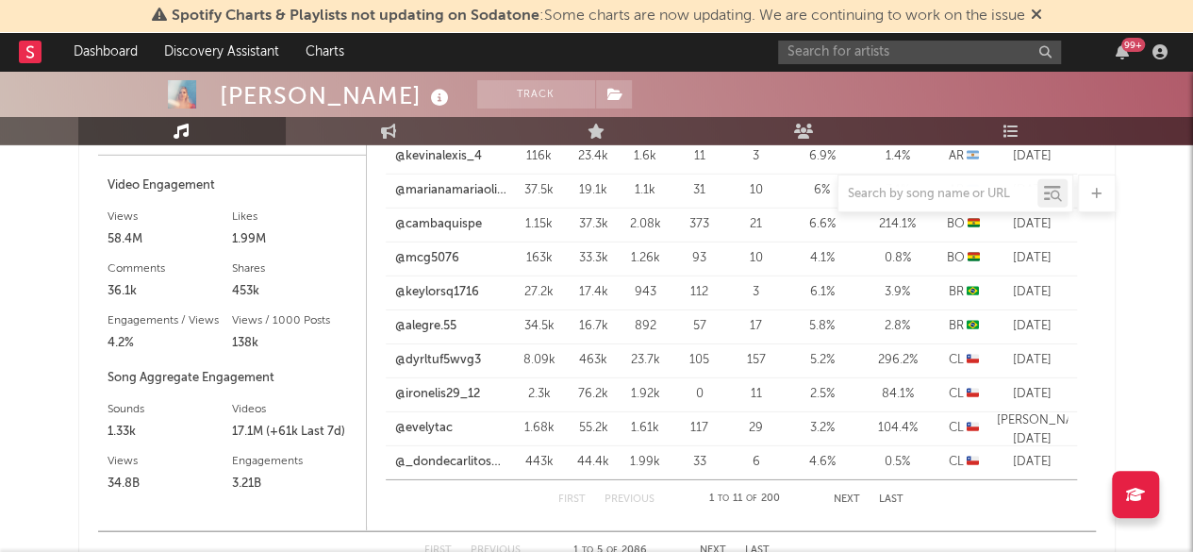
scroll to position [2924, 0]
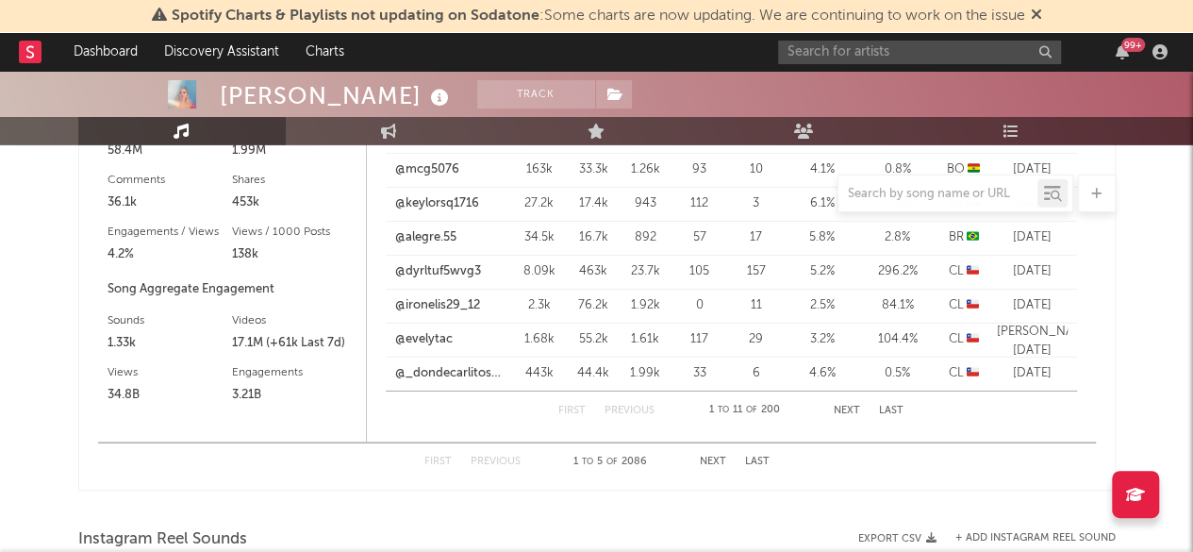
drag, startPoint x: 853, startPoint y: 399, endPoint x: 854, endPoint y: 413, distance: 14.3
click at [854, 413] on div "First Previous 1 to 11 of 200 Next Last" at bounding box center [730, 410] width 345 height 38
click at [854, 413] on button "Next" at bounding box center [847, 411] width 26 height 10
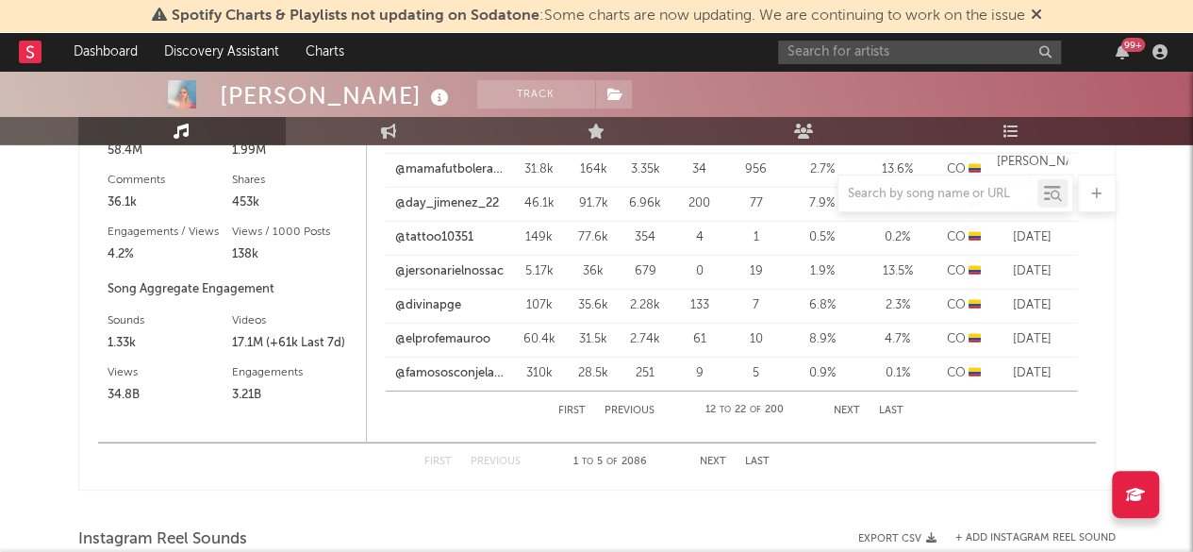
click at [854, 413] on button "Next" at bounding box center [847, 411] width 26 height 10
click at [424, 332] on link "@detodo.unpoco_31" at bounding box center [450, 339] width 111 height 19
click at [434, 373] on link "@javimayo83" at bounding box center [432, 373] width 75 height 19
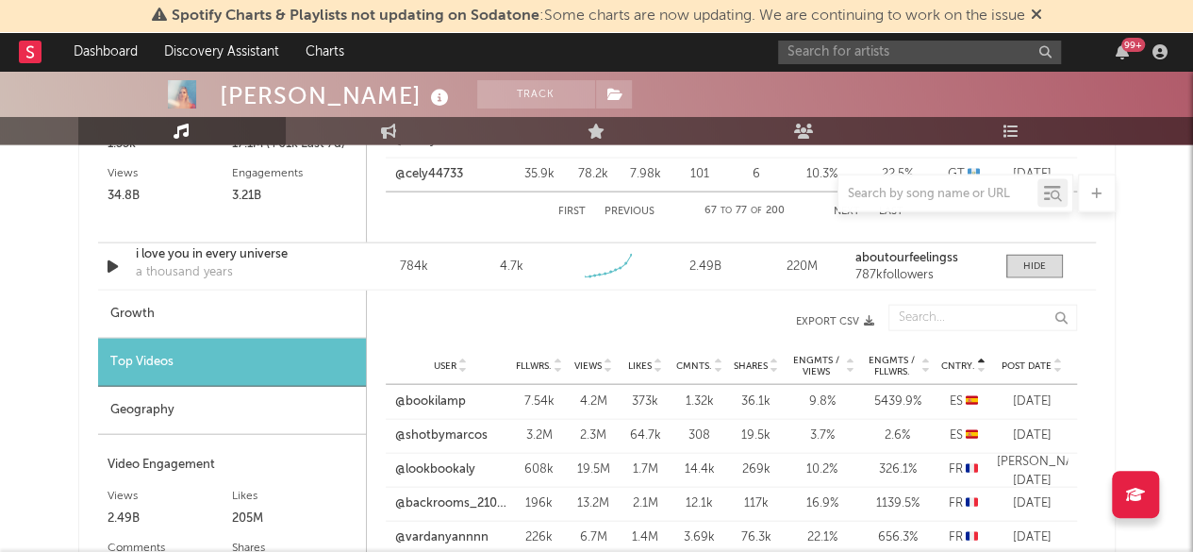
scroll to position [1980, 0]
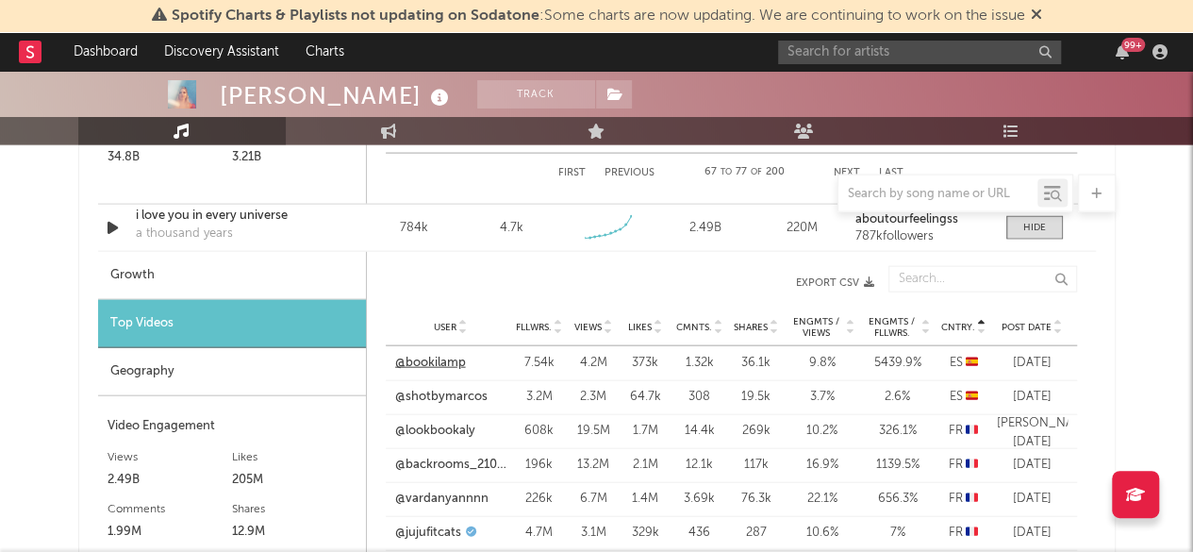
click at [443, 357] on link "@bookilamp" at bounding box center [430, 363] width 71 height 19
click at [441, 391] on link "@shotbymarcos" at bounding box center [441, 397] width 92 height 19
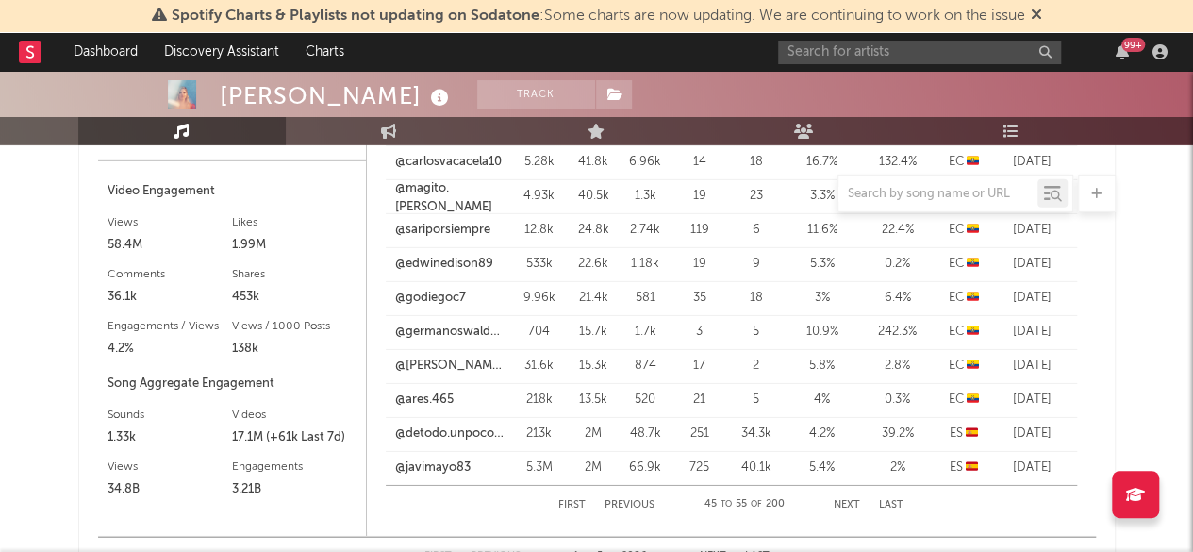
scroll to position [3112, 0]
